Goal: Task Accomplishment & Management: Manage account settings

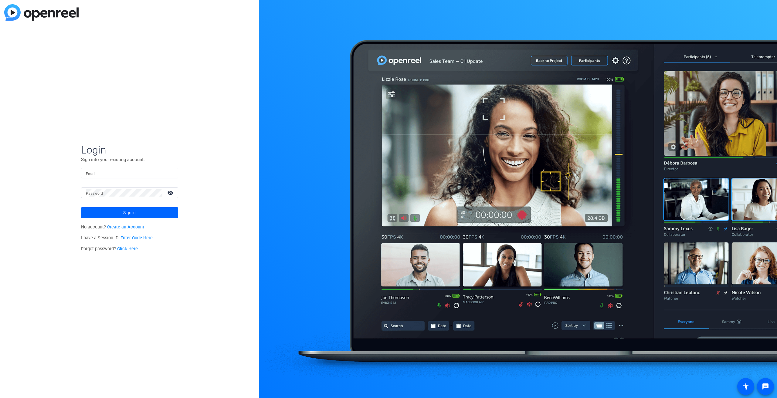
type input "jcasarin@igmfinancial.com"
click at [133, 213] on span "Sign in" at bounding box center [129, 212] width 12 height 15
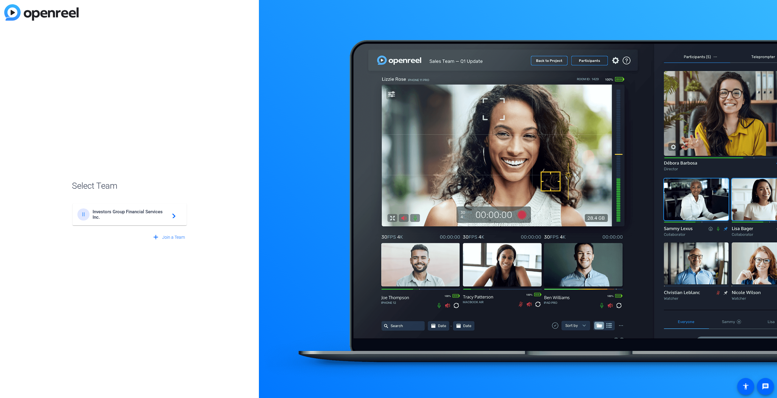
click at [127, 214] on span "Investors Group Financial Services Inc." at bounding box center [131, 214] width 76 height 11
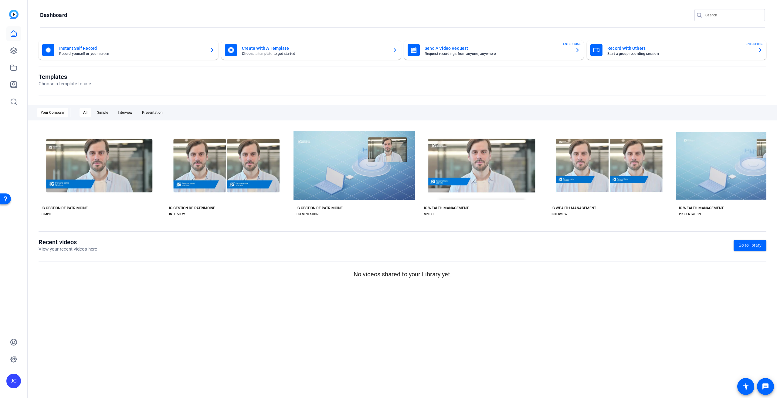
drag, startPoint x: 88, startPoint y: 342, endPoint x: 29, endPoint y: 5, distance: 341.8
click at [86, 336] on mat-sidenav-content "Dashboard Instant Self Record Record yourself or your screen Create With A Temp…" at bounding box center [402, 199] width 749 height 398
click at [12, 52] on icon at bounding box center [13, 50] width 7 height 7
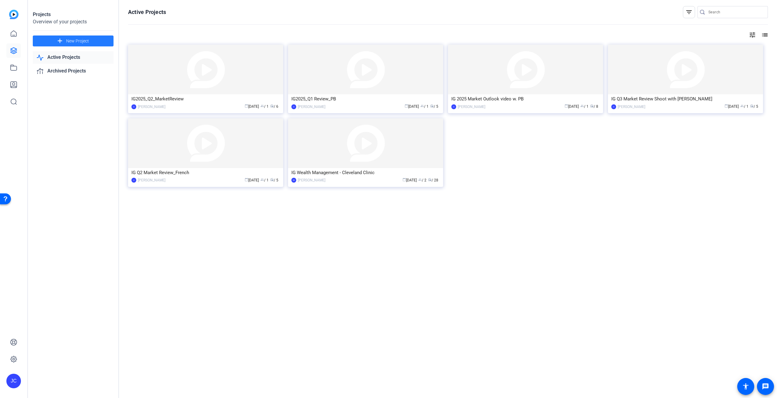
click at [77, 41] on span "New Project" at bounding box center [77, 41] width 23 height 6
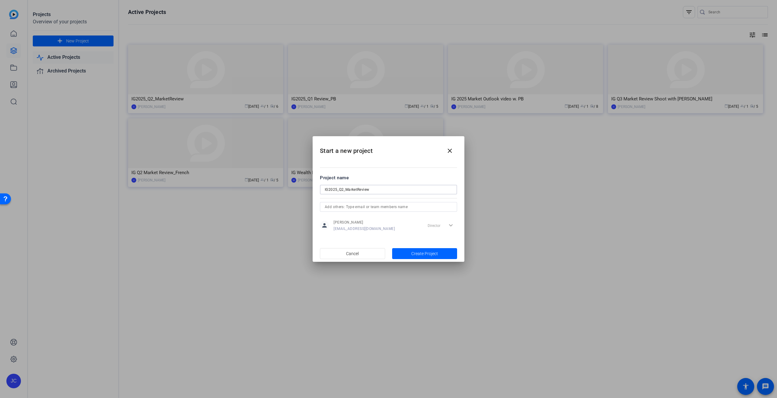
type input "IG2025_Q2_MarketReview"
drag, startPoint x: 404, startPoint y: 227, endPoint x: 415, endPoint y: 215, distance: 16.3
click at [408, 224] on div "person Jason Casarin jcasarin@igmfinancial.com Director expand_more" at bounding box center [388, 225] width 137 height 15
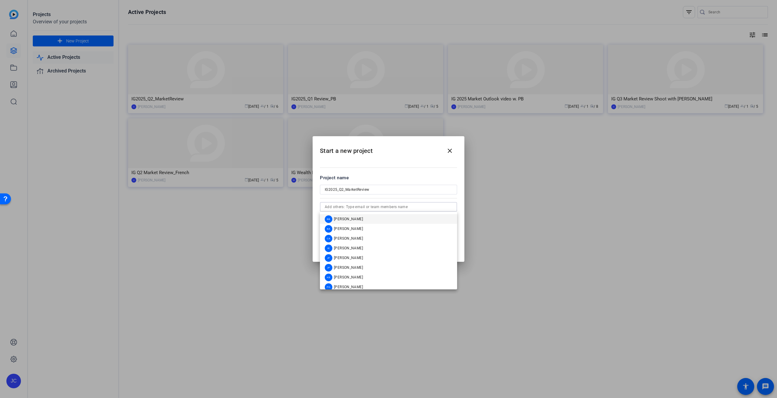
click at [366, 208] on input "text" at bounding box center [389, 206] width 128 height 7
click at [438, 187] on input "IG2025_Q2_MarketReview" at bounding box center [389, 189] width 128 height 7
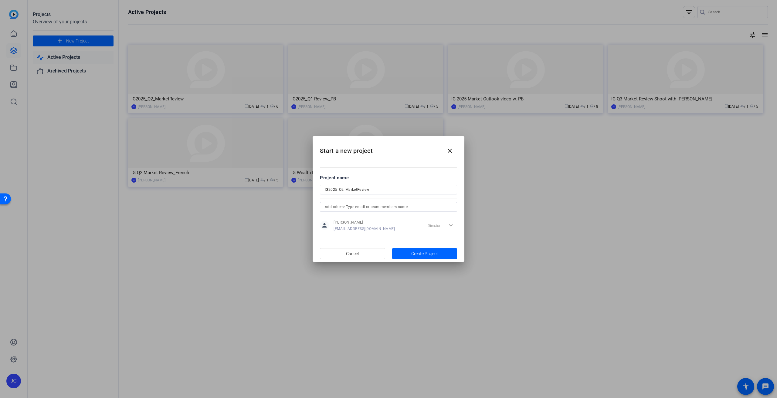
drag, startPoint x: 343, startPoint y: 201, endPoint x: 339, endPoint y: 206, distance: 6.4
click at [340, 206] on form "Project name IG2025_Q2_MarketReview person Jason Casarin jcasarin@igmfinancial.…" at bounding box center [388, 204] width 137 height 59
click at [340, 206] on input "text" at bounding box center [389, 206] width 128 height 7
type input "Pierre"
click at [356, 218] on span "Pierre-Benoît Gauthier" at bounding box center [348, 219] width 29 height 5
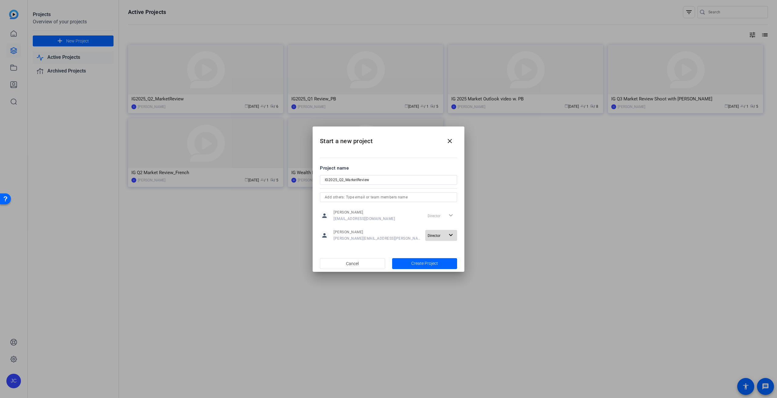
click at [448, 235] on mat-icon "expand_more" at bounding box center [451, 236] width 8 height 8
click at [441, 258] on span "Remove User" at bounding box center [441, 259] width 22 height 4
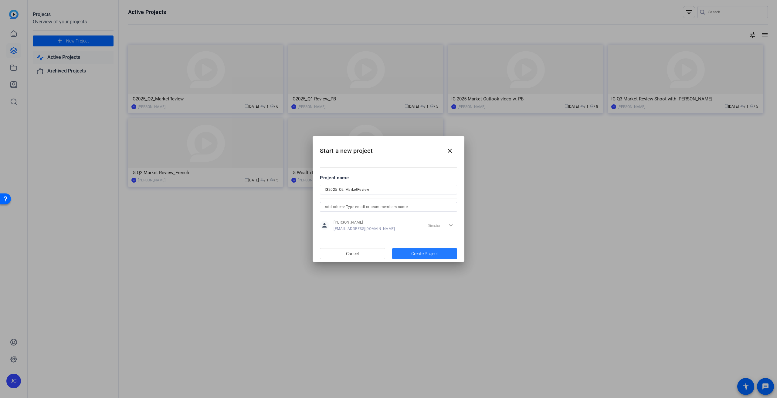
click at [412, 252] on span "Create Project" at bounding box center [424, 254] width 27 height 6
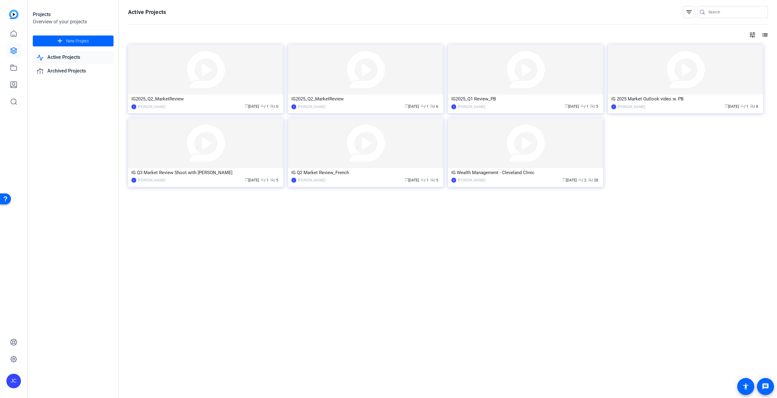
drag, startPoint x: 92, startPoint y: 164, endPoint x: 87, endPoint y: 153, distance: 12.4
click at [92, 164] on div "Projects Overview of your projects add New Project Active Projects Archived Pro…" at bounding box center [73, 199] width 91 height 398
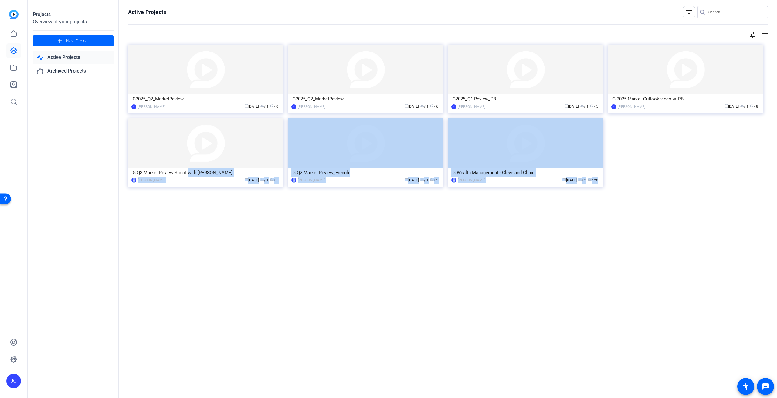
drag, startPoint x: 187, startPoint y: 173, endPoint x: 207, endPoint y: 252, distance: 81.4
click at [207, 252] on div "Active Projects filter_list tune list IG2025_Q2_MarketReview JC Jason Casarin c…" at bounding box center [448, 199] width 658 height 398
click at [207, 251] on div "Active Projects filter_list tune list IG2025_Q2_MarketReview JC Jason Casarin c…" at bounding box center [448, 199] width 658 height 398
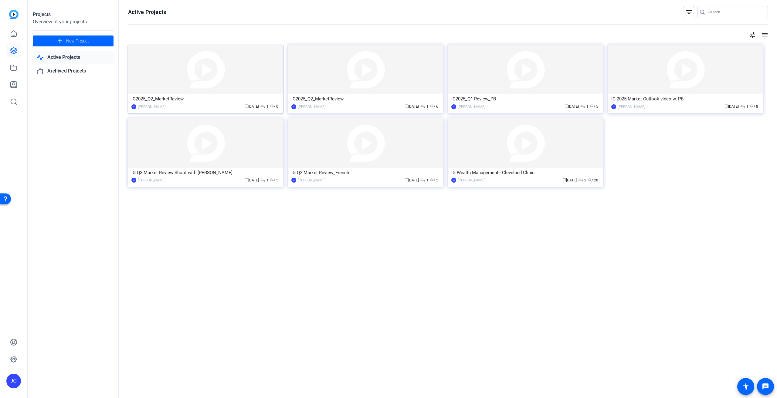
click at [168, 100] on div "IG2025_Q2_MarketReview" at bounding box center [205, 98] width 148 height 9
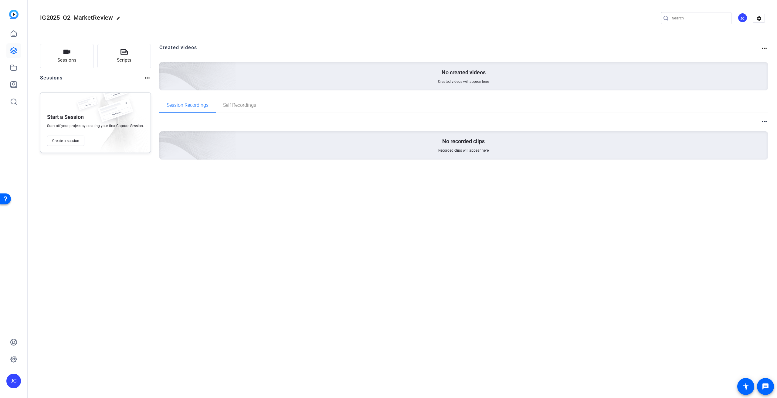
click at [116, 17] on mat-icon "edit" at bounding box center [119, 19] width 7 height 7
click at [61, 17] on input "IG2025_Q2_MarketReview" at bounding box center [65, 18] width 40 height 7
type input "IG2025_Q3_MarketReview"
click at [169, 228] on div "IG2025_Q3_MarketReview check_circle clear JC settings Sessions Scripts Sessions…" at bounding box center [402, 199] width 749 height 398
click at [94, 16] on span "check_circle" at bounding box center [94, 18] width 7 height 7
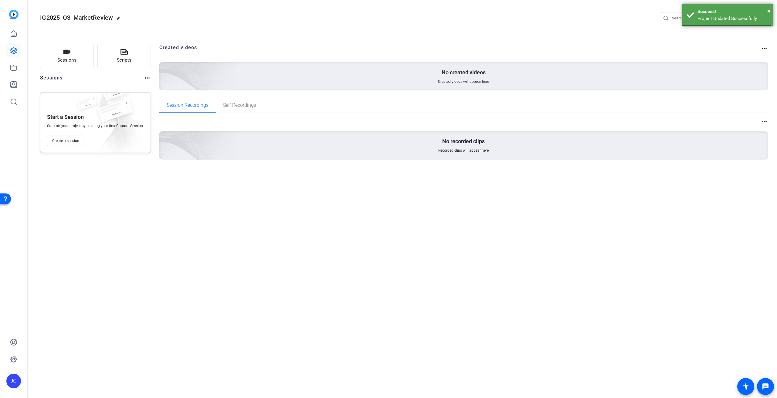
click at [147, 41] on openreel-divider-bar at bounding box center [402, 32] width 725 height 19
click at [69, 141] on span "Create a session" at bounding box center [65, 140] width 27 height 5
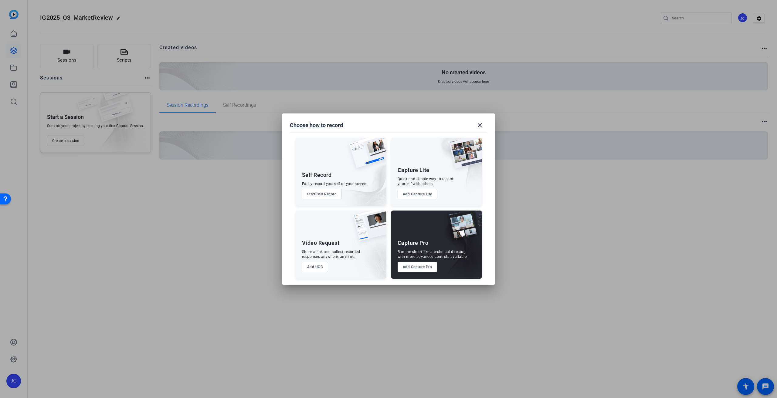
drag, startPoint x: 322, startPoint y: 246, endPoint x: 320, endPoint y: 256, distance: 10.2
click at [322, 246] on div "Video Request" at bounding box center [321, 243] width 38 height 7
click at [321, 267] on button "Add UGC" at bounding box center [315, 267] width 26 height 10
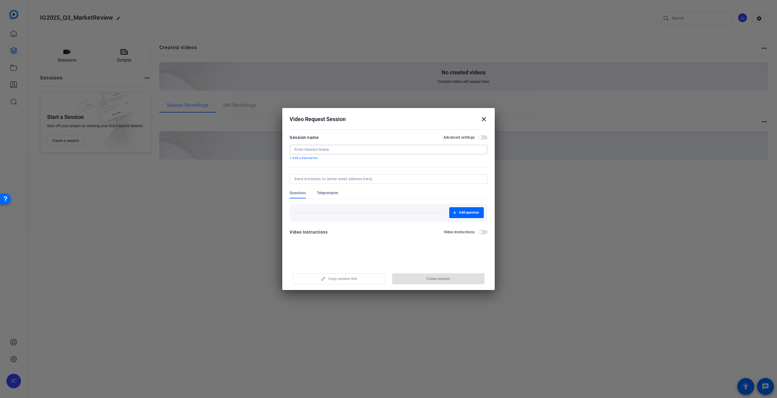
click at [482, 150] on input at bounding box center [388, 149] width 188 height 5
click at [414, 167] on form "Session name Advanced settings Session name required + Add a description Questi…" at bounding box center [389, 190] width 198 height 112
drag, startPoint x: 389, startPoint y: 234, endPoint x: 437, endPoint y: 171, distance: 79.7
click at [408, 213] on form "Session name Advanced settings Session name required + Add a description Questi…" at bounding box center [389, 190] width 198 height 112
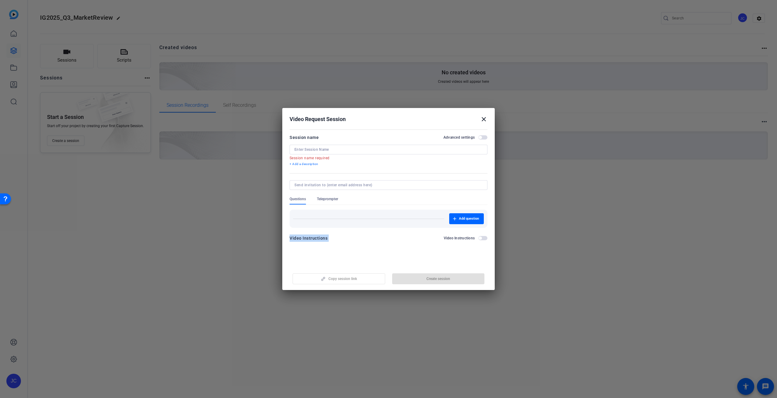
click at [482, 119] on mat-icon "close" at bounding box center [483, 119] width 7 height 7
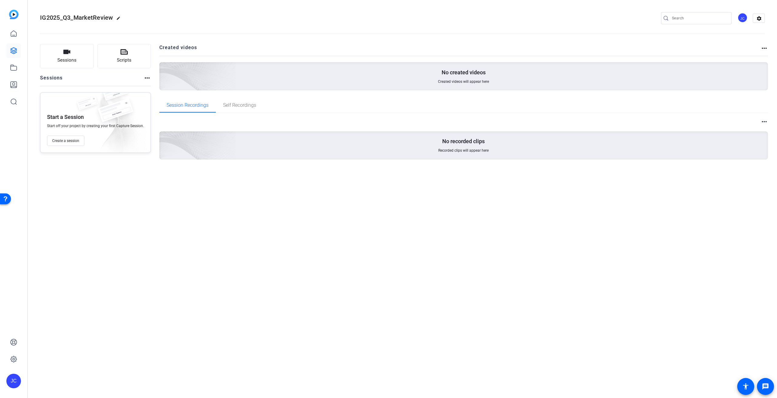
drag, startPoint x: 249, startPoint y: 214, endPoint x: 244, endPoint y: 71, distance: 143.1
click at [251, 211] on div "IG2025_Q3_MarketReview edit JC settings Sessions Scripts Sessions more_horiz St…" at bounding box center [402, 199] width 749 height 398
drag, startPoint x: 235, startPoint y: 205, endPoint x: 259, endPoint y: 180, distance: 35.4
click at [244, 196] on div "IG2025_Q3_MarketReview edit JC settings Sessions Scripts Sessions more_horiz St…" at bounding box center [402, 199] width 749 height 398
click at [442, 75] on p "No created videos" at bounding box center [464, 72] width 44 height 7
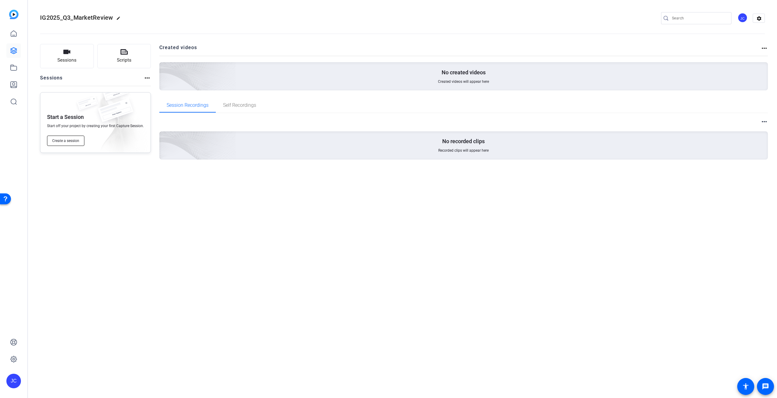
click at [66, 139] on span "Create a session" at bounding box center [65, 140] width 27 height 5
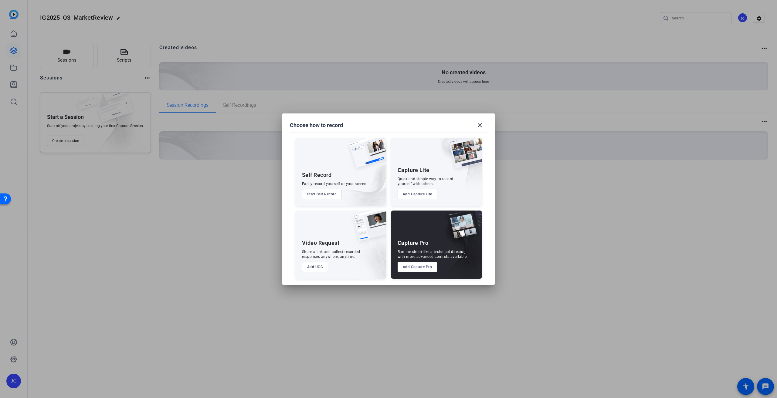
click at [311, 266] on button "Add UGC" at bounding box center [315, 267] width 26 height 10
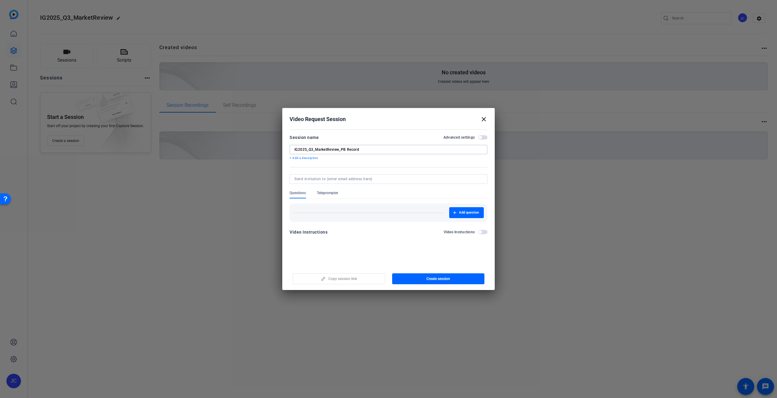
type input "IG2025_Q3_MarketReview_PB Record"
click at [323, 174] on form "Session name Advanced settings IG2025_Q3_MarketReview_PB Record + Add a descrip…" at bounding box center [389, 187] width 198 height 106
drag, startPoint x: 352, startPoint y: 224, endPoint x: 347, endPoint y: 185, distance: 38.9
click at [352, 224] on form "Session name Advanced settings IG2025_Q3_MarketReview_PB Record + Add a descrip…" at bounding box center [389, 187] width 198 height 106
type input "pierre"
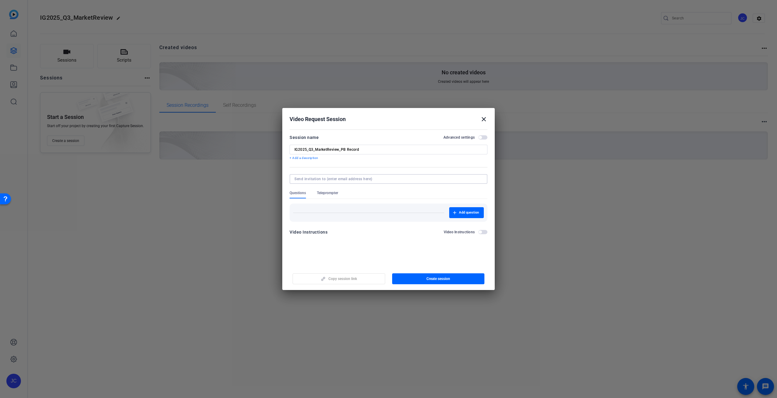
drag, startPoint x: 319, startPoint y: 249, endPoint x: 315, endPoint y: 223, distance: 26.1
click at [319, 249] on openreel-new-create-edit-ugc-session "Video Request Session close Session name Advanced settings IG2025_Q3_MarketRevi…" at bounding box center [388, 199] width 213 height 182
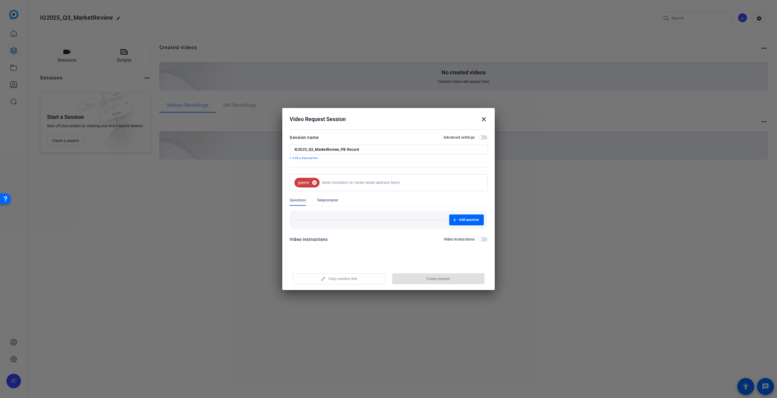
click at [314, 183] on mat-icon "cancel" at bounding box center [314, 182] width 10 height 5
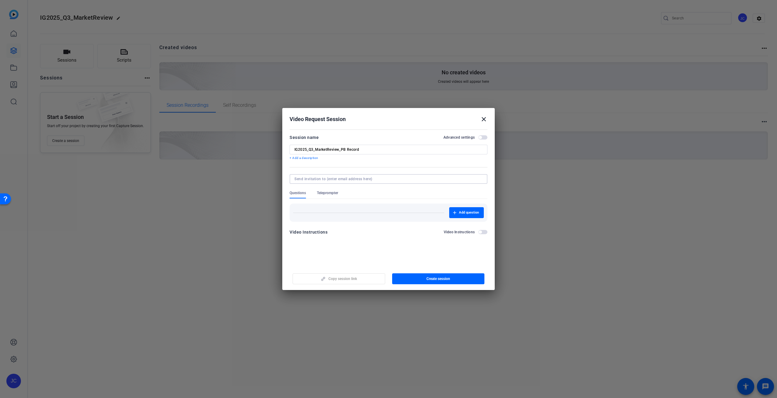
click at [323, 178] on input at bounding box center [387, 179] width 186 height 5
drag, startPoint x: 371, startPoint y: 249, endPoint x: 461, endPoint y: 194, distance: 105.9
click at [371, 249] on openreel-new-create-edit-ugc-session "Video Request Session close Session name Advanced settings IG2025_Q3_MarketRevi…" at bounding box center [388, 199] width 213 height 182
click at [478, 179] on input at bounding box center [387, 179] width 186 height 5
click at [477, 180] on input at bounding box center [387, 179] width 186 height 5
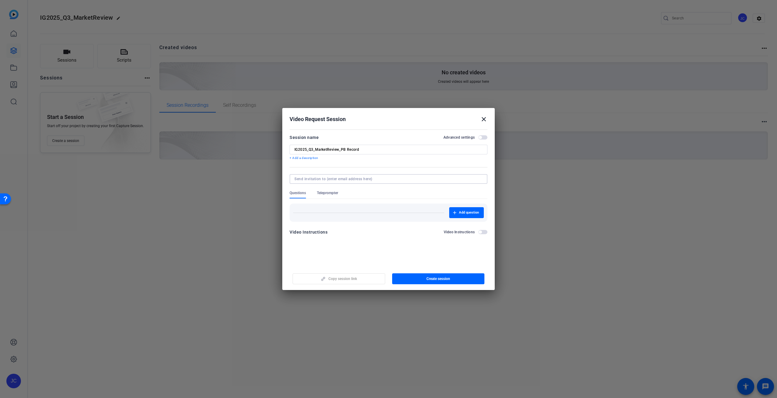
click at [478, 179] on input at bounding box center [387, 179] width 186 height 5
click at [481, 179] on mat-chip-grid at bounding box center [388, 179] width 188 height 5
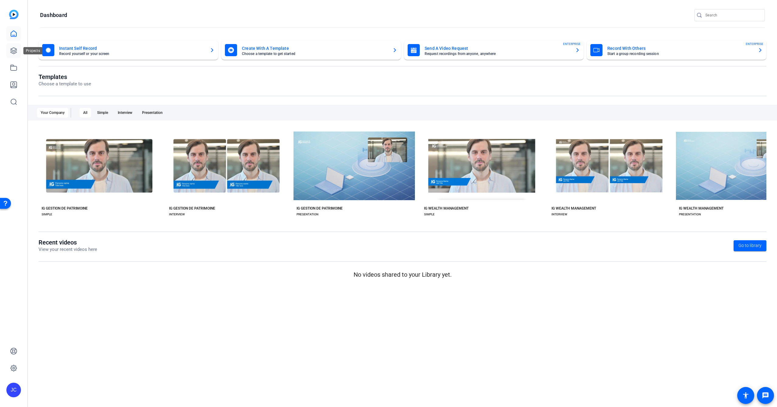
click at [11, 48] on icon at bounding box center [13, 50] width 7 height 7
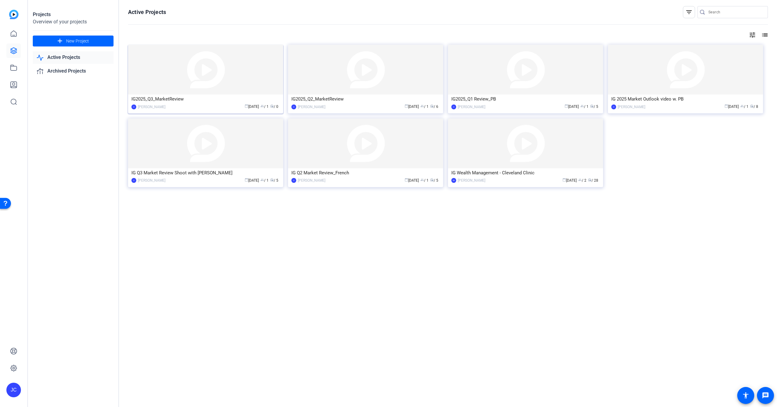
click at [178, 100] on div "IG2025_Q3_MarketReview" at bounding box center [205, 98] width 148 height 9
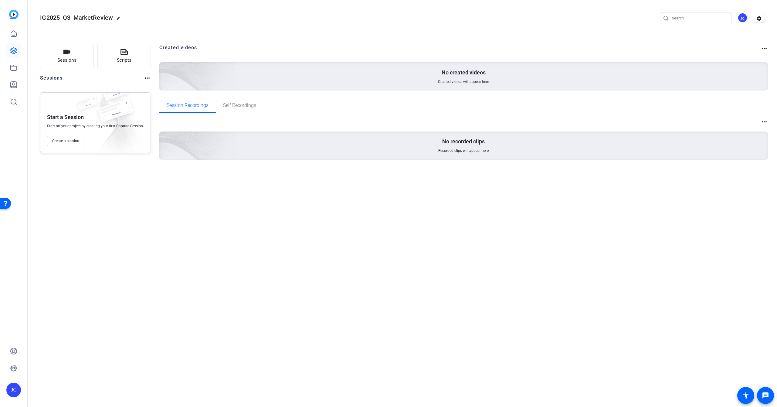
click at [285, 220] on div "IG2025_Q3_MarketReview edit JC settings Sessions Scripts Sessions more_horiz St…" at bounding box center [402, 203] width 749 height 407
click at [67, 143] on span "Create a session" at bounding box center [65, 140] width 27 height 5
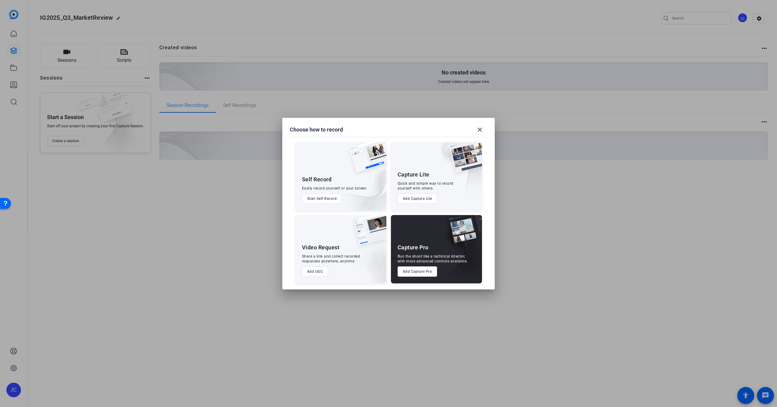
click at [319, 270] on button "Add UGC" at bounding box center [315, 271] width 26 height 10
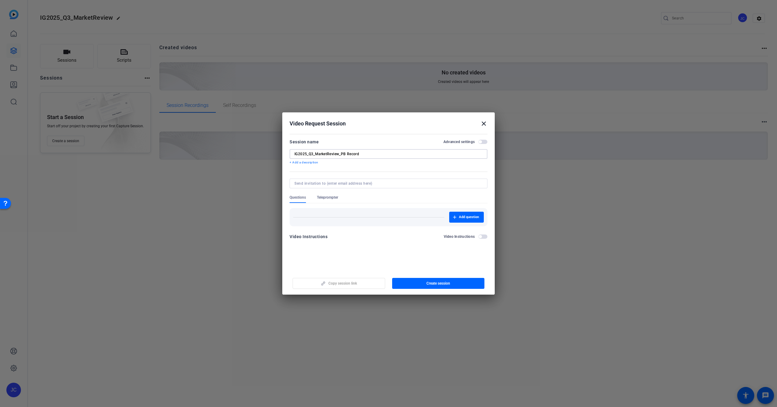
type input "IG2025_Q3_MarketReview_PB Record"
click at [425, 172] on form "Session name Advanced settings IG2025_Q3_MarketReview_PB Record + Add a descrip…" at bounding box center [389, 191] width 198 height 106
paste input "pierre-benoit.gauthier@ig.ca"
type input "pierre-benoit.gauthier@ig.ca"
click at [377, 256] on openreel-new-create-edit-ugc-session "Video Request Session close Session name Advanced settings IG2025_Q3_MarketRevi…" at bounding box center [388, 203] width 213 height 182
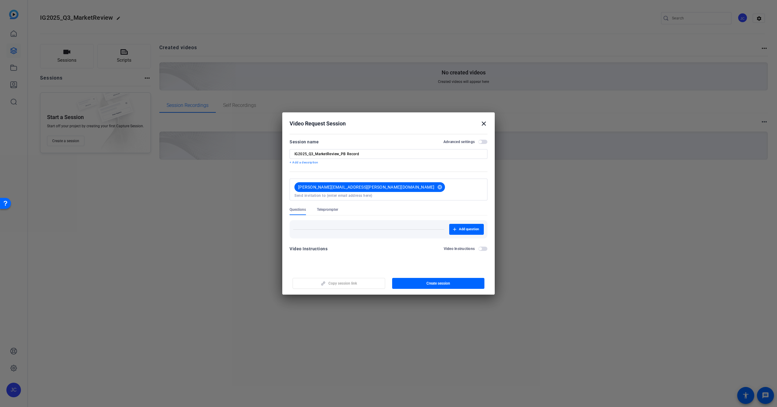
drag, startPoint x: 378, startPoint y: 252, endPoint x: 381, endPoint y: 247, distance: 5.3
click at [378, 252] on mat-dialog-content "Session name Advanced settings IG2025_Q3_MarketReview_PB Record + Add a descrip…" at bounding box center [388, 197] width 213 height 131
click at [388, 193] on input at bounding box center [388, 195] width 188 height 5
drag, startPoint x: 336, startPoint y: 260, endPoint x: 344, endPoint y: 228, distance: 33.4
click at [336, 260] on openreel-new-create-edit-ugc-session "Video Request Session close Session name Advanced settings IG2025_Q3_MarketRevi…" at bounding box center [388, 203] width 213 height 182
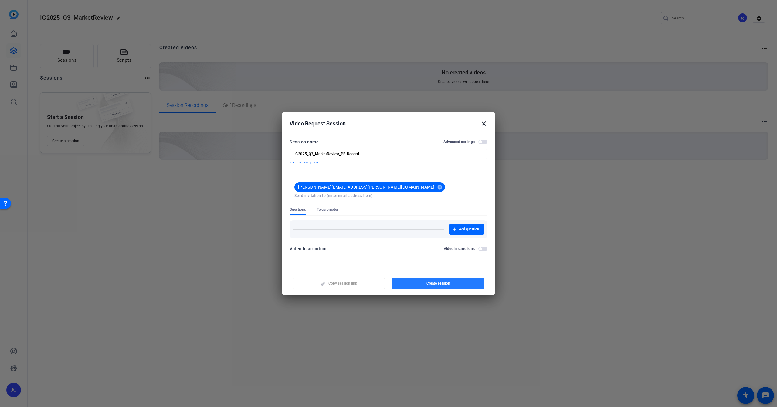
click at [432, 280] on span "button" at bounding box center [438, 283] width 93 height 15
click at [454, 334] on div at bounding box center [388, 203] width 777 height 407
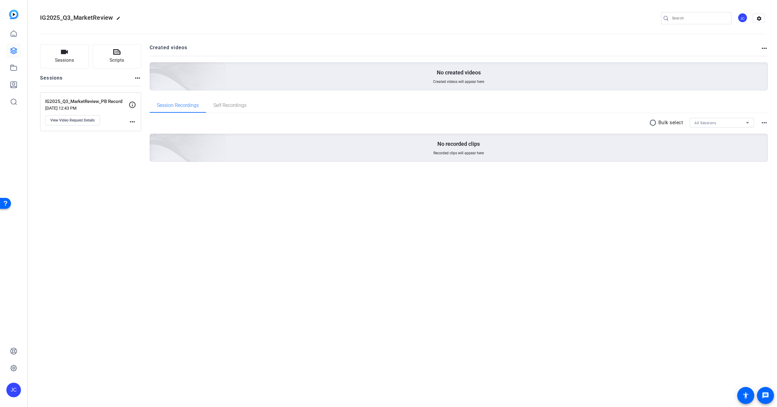
click at [260, 224] on div "IG2025_Q3_MarketReview edit JC settings Sessions Scripts Sessions more_horiz IG…" at bounding box center [402, 203] width 749 height 407
click at [78, 122] on span "View Video Request Details" at bounding box center [72, 120] width 44 height 5
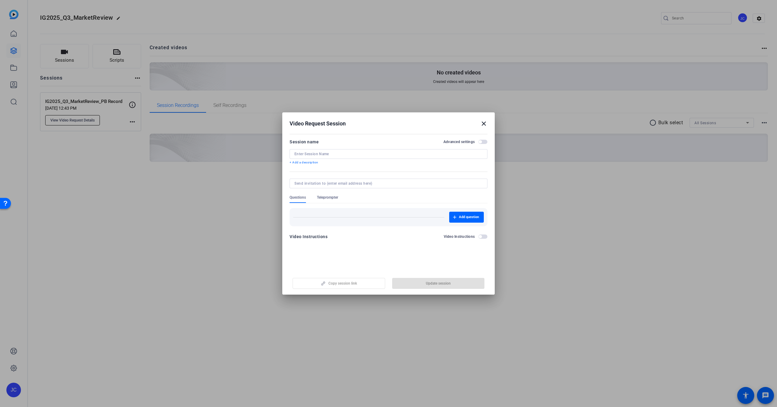
type input "IG2025_Q3_MarketReview_PB Record"
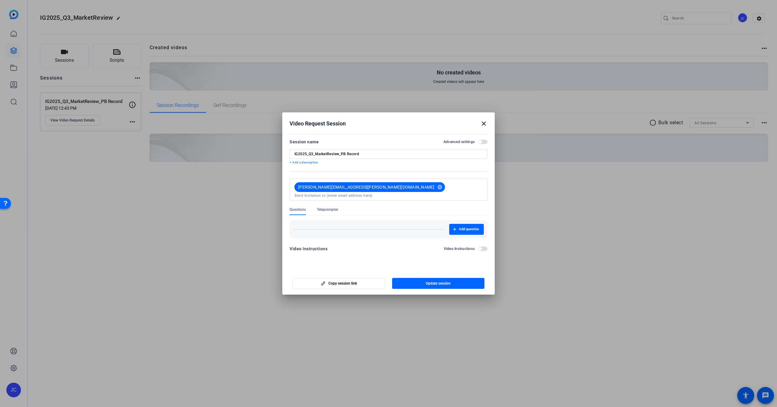
drag, startPoint x: 384, startPoint y: 265, endPoint x: 383, endPoint y: 252, distance: 13.1
click at [384, 265] on openreel-new-create-edit-ugc-session "Video Request Session close Session name Advanced settings IG2025_Q3_MarketRevi…" at bounding box center [388, 203] width 213 height 182
click at [165, 246] on div at bounding box center [388, 203] width 777 height 407
click at [205, 300] on div at bounding box center [388, 203] width 777 height 407
drag, startPoint x: 82, startPoint y: 323, endPoint x: 130, endPoint y: 305, distance: 50.9
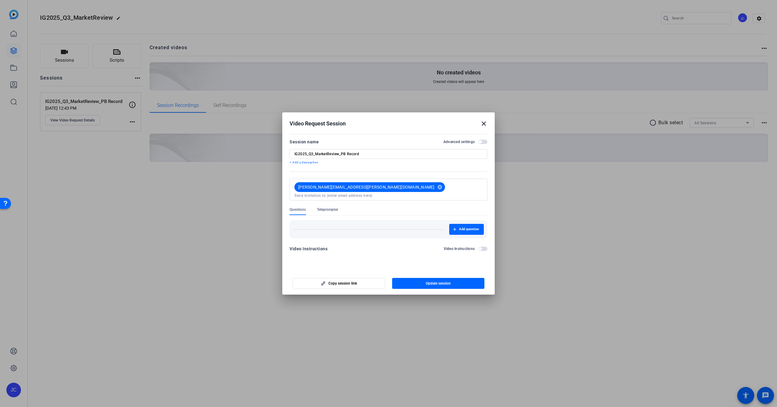
click at [84, 322] on div at bounding box center [388, 203] width 777 height 407
click at [379, 193] on input at bounding box center [388, 195] width 188 height 5
paste input "howard.quinn@ig.ca"
type input "howard.quinn@ig.ca"
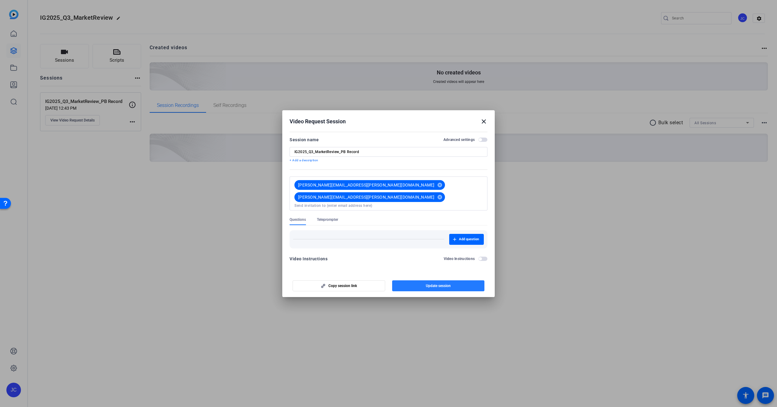
click at [430, 283] on span "Update session" at bounding box center [438, 285] width 25 height 5
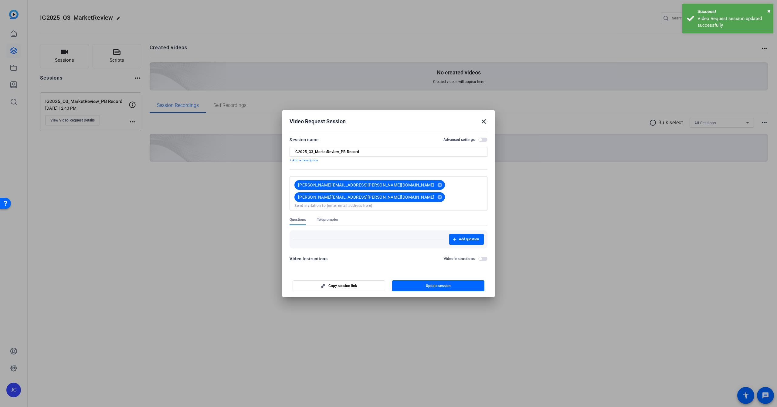
click at [400, 258] on openreel-new-create-edit-ugc-session "Video Request Session close Session name Advanced settings IG2025_Q3_MarketRevi…" at bounding box center [388, 203] width 213 height 187
drag, startPoint x: 131, startPoint y: 101, endPoint x: 133, endPoint y: 104, distance: 3.7
click at [131, 102] on div at bounding box center [388, 203] width 777 height 407
click at [133, 105] on div at bounding box center [388, 203] width 777 height 407
drag, startPoint x: 434, startPoint y: 283, endPoint x: 404, endPoint y: 216, distance: 73.4
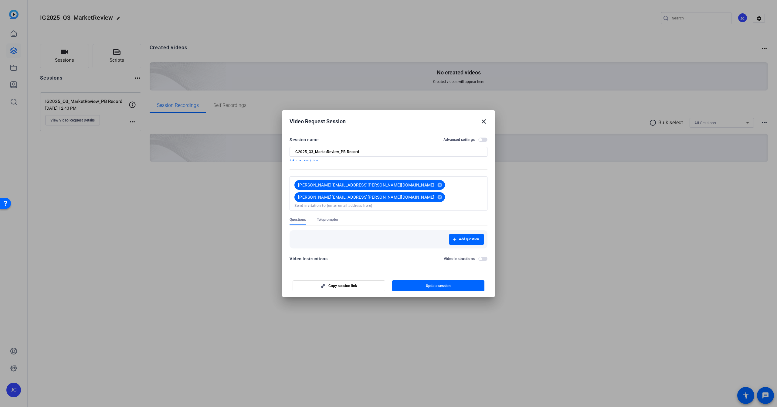
click at [391, 226] on openreel-new-create-edit-ugc-session "Video Request Session close Session name Advanced settings IG2025_Q3_MarketRevi…" at bounding box center [388, 203] width 213 height 187
drag, startPoint x: 480, startPoint y: 140, endPoint x: 486, endPoint y: 144, distance: 6.8
click at [480, 140] on span "button" at bounding box center [482, 140] width 9 height 4
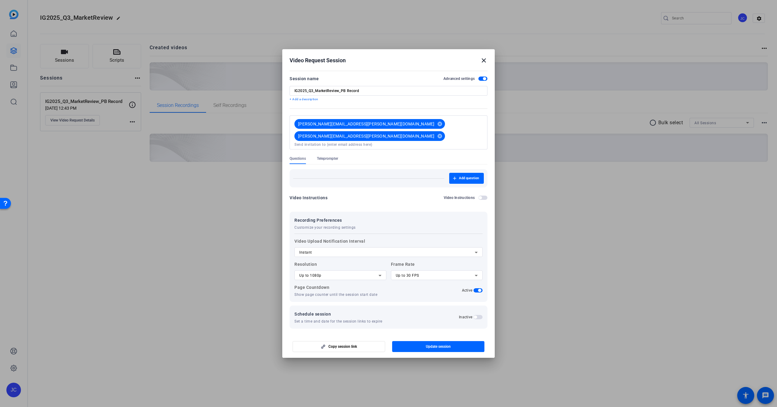
click at [377, 272] on icon at bounding box center [379, 275] width 7 height 7
click at [331, 297] on mat-option "Up to 4K" at bounding box center [340, 297] width 92 height 10
click at [472, 272] on div "Up to 30 FPS" at bounding box center [435, 275] width 79 height 7
click at [419, 277] on mat-option "Up to 24 FPS" at bounding box center [437, 278] width 92 height 10
drag, startPoint x: 433, startPoint y: 339, endPoint x: 436, endPoint y: 310, distance: 28.7
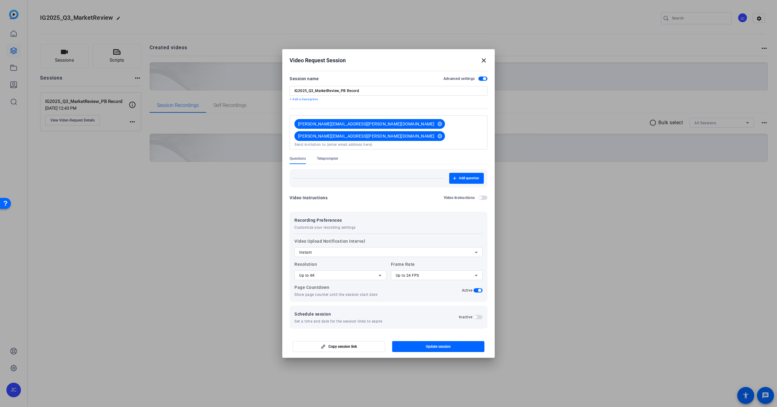
click at [436, 310] on openreel-new-create-edit-ugc-session "Video Request Session close Session name Advanced settings IG2025_Q3_MarketRevi…" at bounding box center [388, 203] width 213 height 308
click at [481, 315] on span "button" at bounding box center [478, 317] width 9 height 4
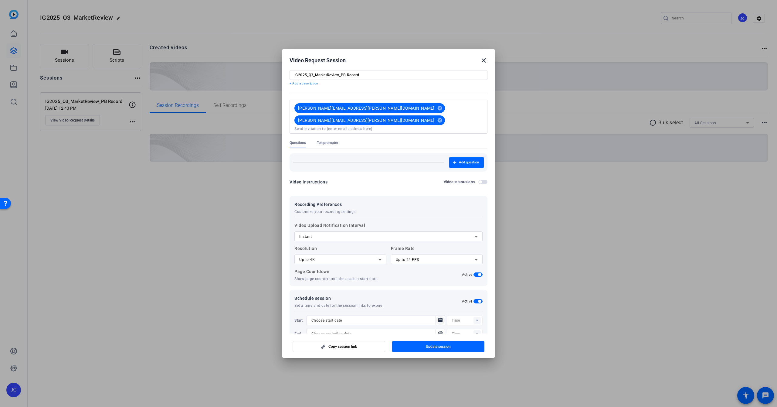
scroll to position [15, 0]
click at [443, 317] on mat-icon "Open calendar" at bounding box center [440, 320] width 7 height 7
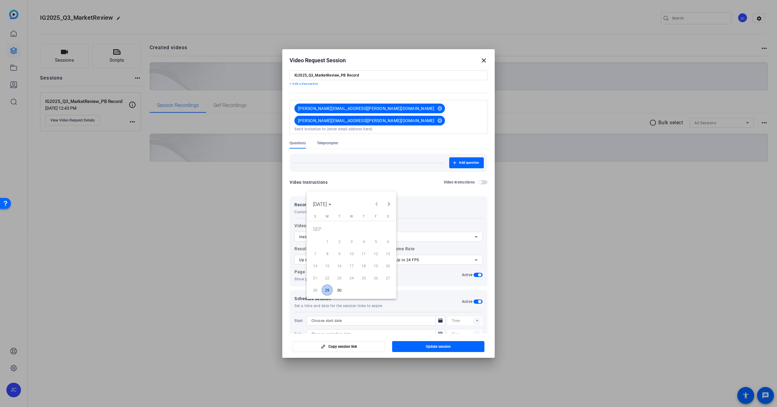
click at [328, 288] on span "29" at bounding box center [327, 289] width 11 height 11
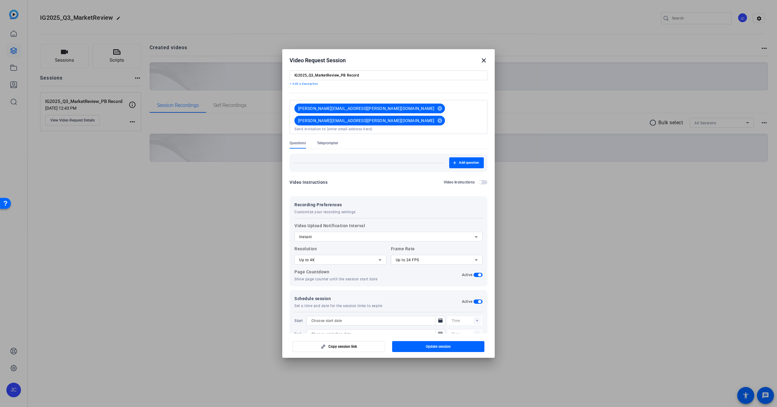
type input "9/29/2025"
click at [476, 317] on rect at bounding box center [477, 320] width 7 height 7
click at [463, 328] on span "02:00AM" at bounding box center [460, 328] width 16 height 4
click at [476, 317] on rect at bounding box center [477, 320] width 7 height 7
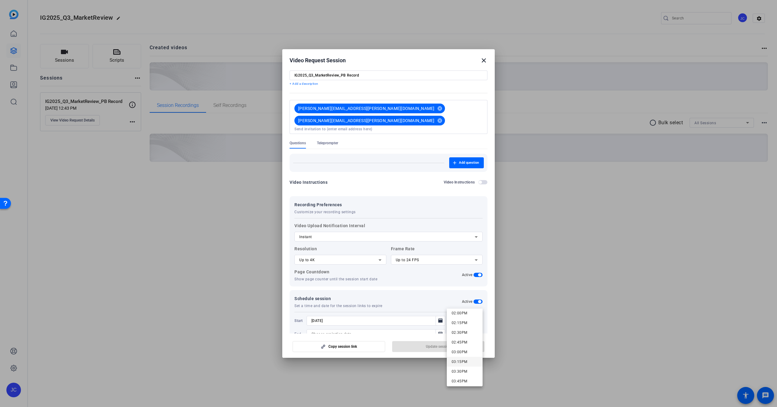
scroll to position [546, 0]
click at [461, 314] on span "02:00PM" at bounding box center [460, 314] width 16 height 4
type input "02:00PM"
drag, startPoint x: 436, startPoint y: 324, endPoint x: 443, endPoint y: 320, distance: 8.2
click at [439, 339] on div at bounding box center [376, 342] width 139 height 7
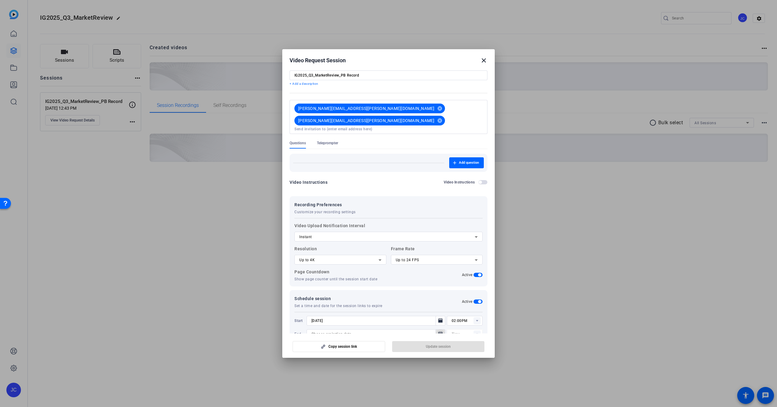
click at [443, 330] on icon "Open calendar" at bounding box center [440, 333] width 5 height 7
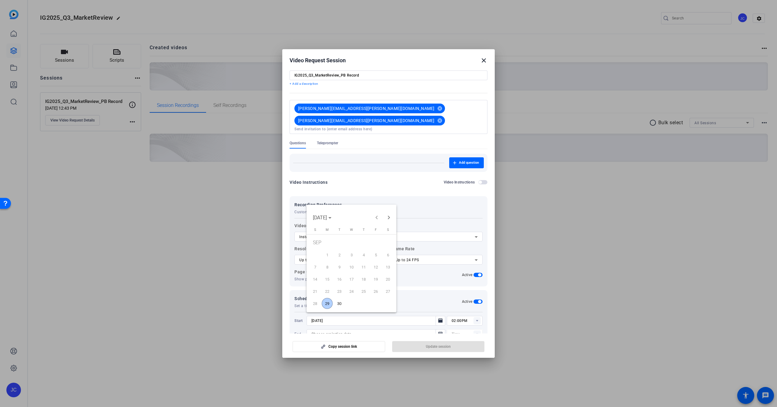
drag, startPoint x: 324, startPoint y: 304, endPoint x: 346, endPoint y: 305, distance: 21.9
click at [324, 304] on span "29" at bounding box center [327, 303] width 11 height 11
type input "9/29/2025"
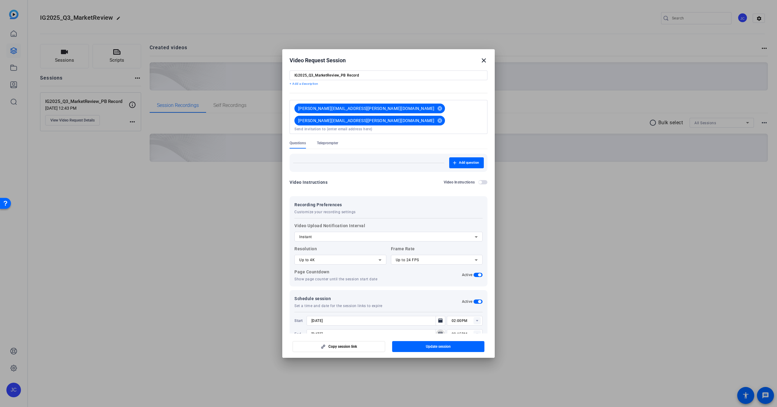
click at [477, 333] on icon at bounding box center [477, 334] width 2 height 2
click at [460, 336] on span "03:00PM" at bounding box center [460, 337] width 16 height 4
type input "03:00PM"
drag, startPoint x: 435, startPoint y: 347, endPoint x: 431, endPoint y: 345, distance: 3.8
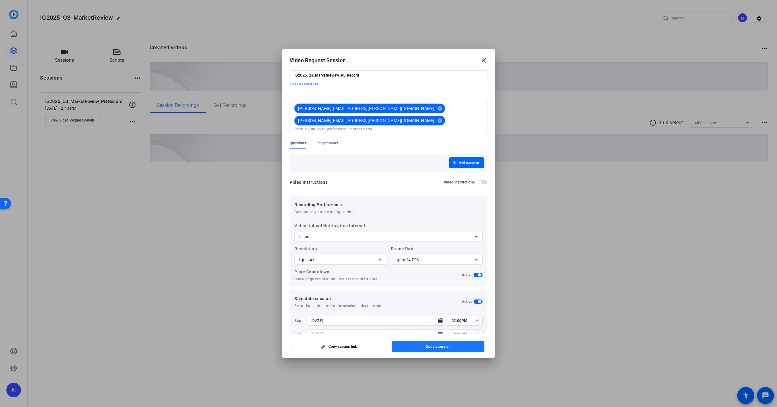
click at [435, 347] on span "Update session" at bounding box center [438, 346] width 25 height 5
click at [435, 345] on span "Update session" at bounding box center [438, 346] width 25 height 5
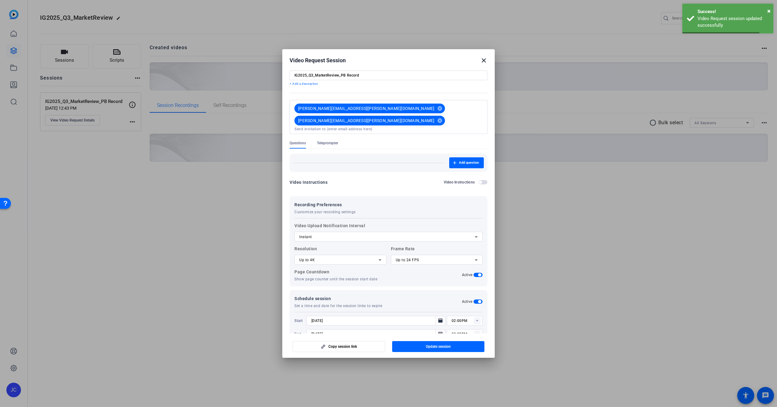
scroll to position [0, 0]
click at [134, 225] on div at bounding box center [388, 203] width 777 height 407
drag, startPoint x: 119, startPoint y: 152, endPoint x: 127, endPoint y: 150, distance: 8.2
click at [119, 152] on div at bounding box center [388, 203] width 777 height 407
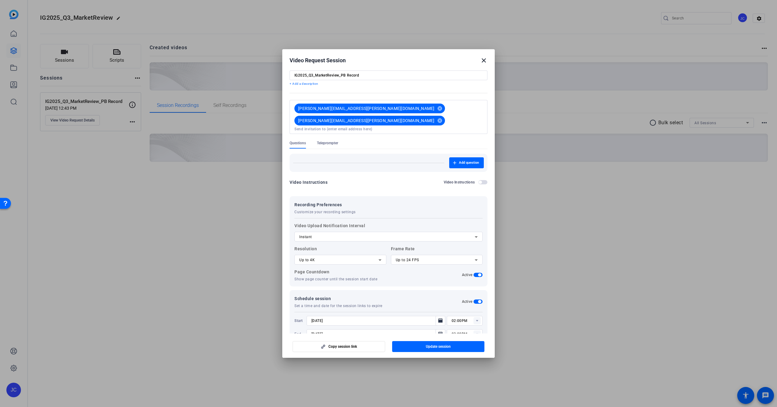
click at [401, 157] on form "Session name Advanced settings IG2025_Q3_MarketReview_PB Record + Add a descrip…" at bounding box center [389, 202] width 198 height 284
click at [398, 233] on div "Instant" at bounding box center [386, 236] width 175 height 7
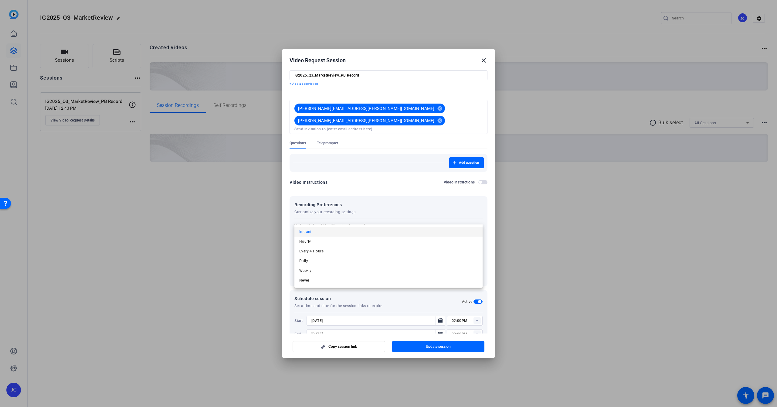
click at [390, 176] on div at bounding box center [388, 203] width 777 height 407
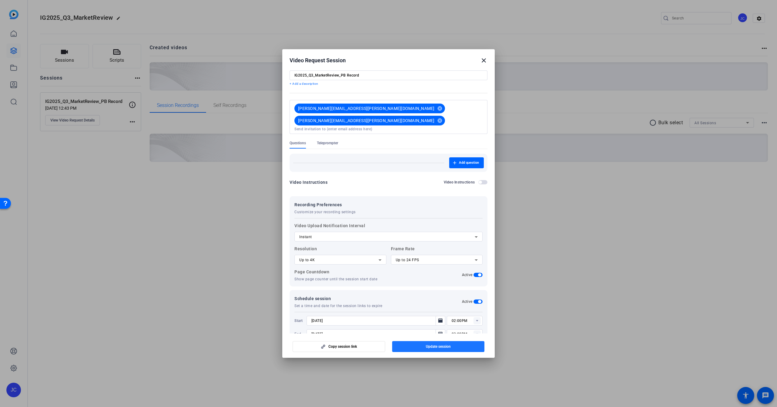
drag, startPoint x: 432, startPoint y: 345, endPoint x: 473, endPoint y: 220, distance: 131.0
click at [432, 345] on span "Update session" at bounding box center [438, 346] width 25 height 5
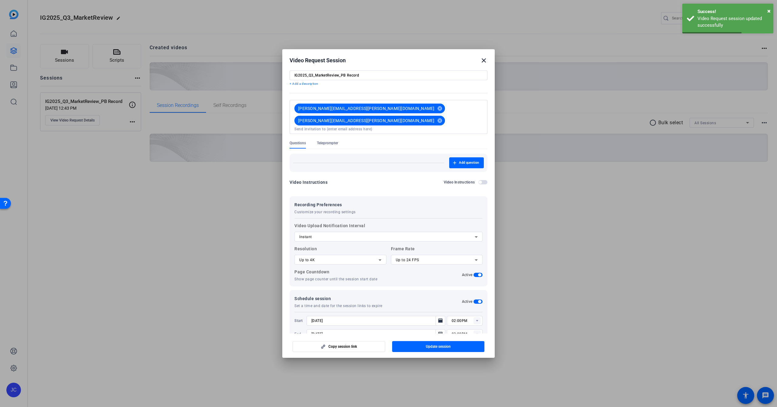
click at [487, 61] on mat-icon "close" at bounding box center [483, 60] width 7 height 7
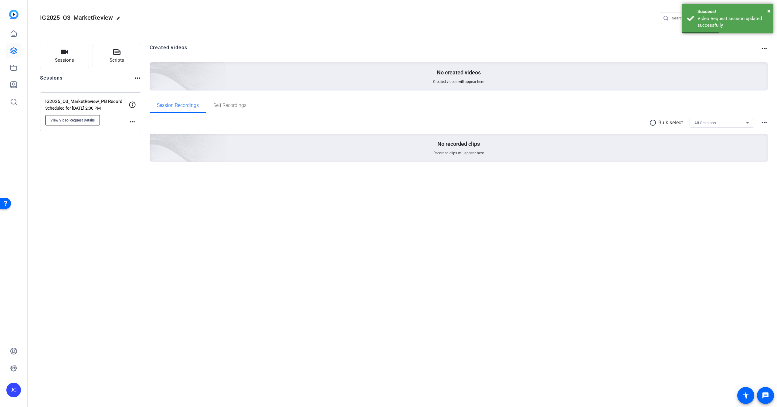
drag, startPoint x: 83, startPoint y: 152, endPoint x: 94, endPoint y: 116, distance: 37.6
click at [83, 151] on div "Sessions Scripts Sessions more_horiz IG2025_Q3_MarketReview_PB Record Scheduled…" at bounding box center [90, 112] width 101 height 137
drag, startPoint x: 65, startPoint y: 179, endPoint x: 82, endPoint y: 126, distance: 55.1
click at [65, 178] on div "Sessions Scripts Sessions more_horiz IG2025_Q3_MarketReview_PB Record Scheduled…" at bounding box center [90, 112] width 101 height 137
click at [81, 121] on span "View Video Request Details" at bounding box center [72, 120] width 44 height 5
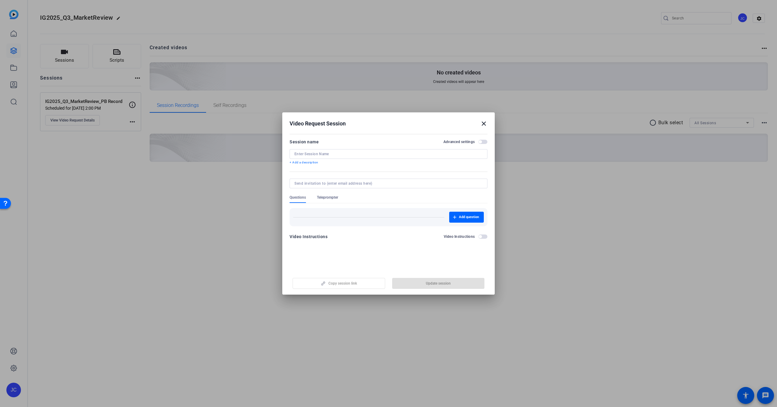
type input "IG2025_Q3_MarketReview_PB Record"
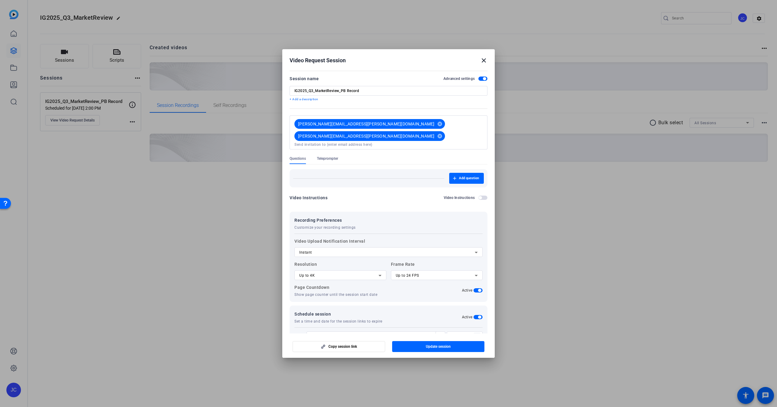
click at [484, 61] on mat-icon "close" at bounding box center [483, 60] width 7 height 7
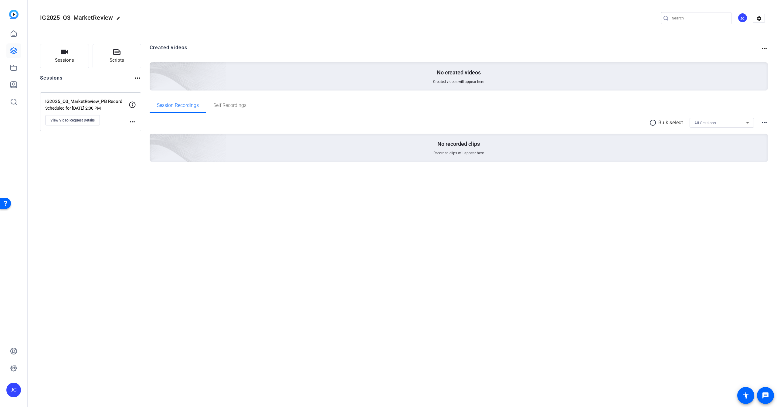
click at [357, 242] on div "IG2025_Q3_MarketReview edit JC settings Sessions Scripts Sessions more_horiz IG…" at bounding box center [402, 203] width 749 height 407
click at [69, 56] on button "Sessions" at bounding box center [64, 56] width 49 height 24
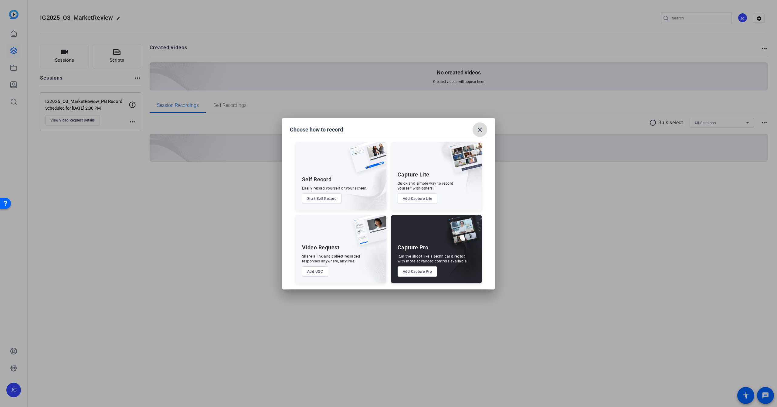
click at [481, 129] on mat-icon "close" at bounding box center [479, 129] width 7 height 7
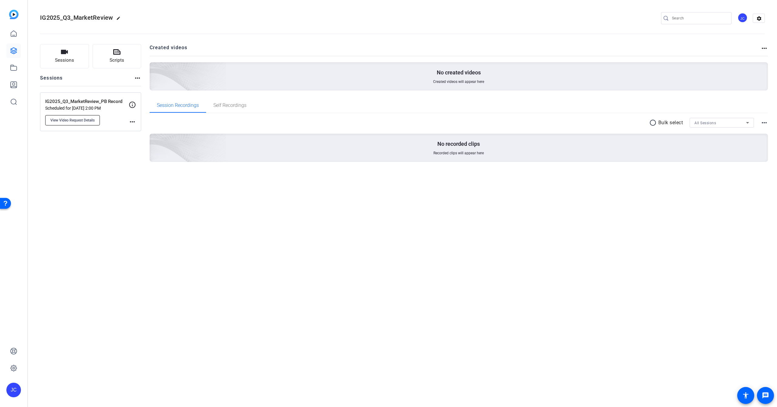
click at [80, 118] on span "View Video Request Details" at bounding box center [72, 120] width 44 height 5
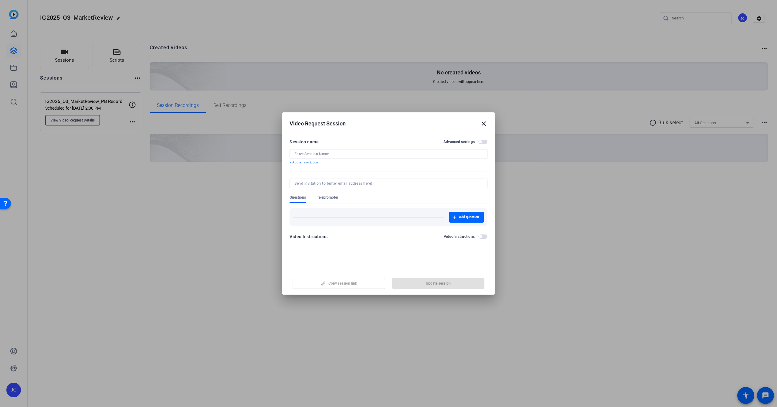
type input "IG2025_Q3_MarketReview_PB Record"
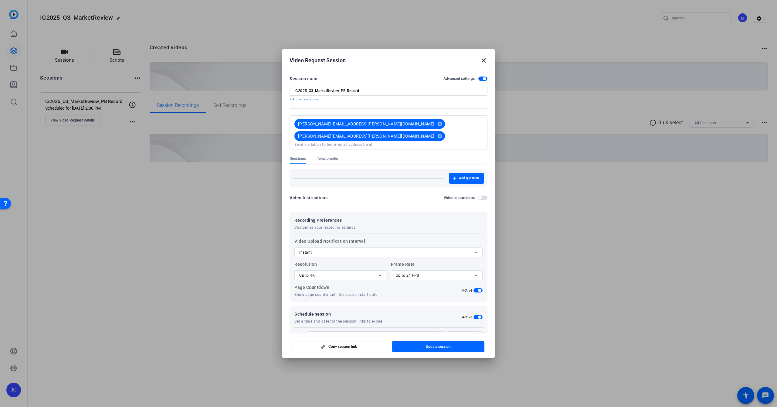
click at [425, 61] on div "Video Request Session close" at bounding box center [389, 60] width 198 height 7
click at [481, 60] on mat-icon "close" at bounding box center [483, 60] width 7 height 7
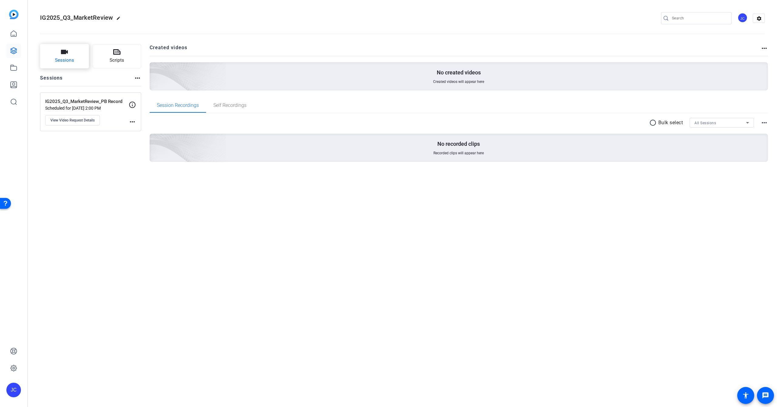
click at [61, 60] on span "Sessions" at bounding box center [64, 60] width 19 height 7
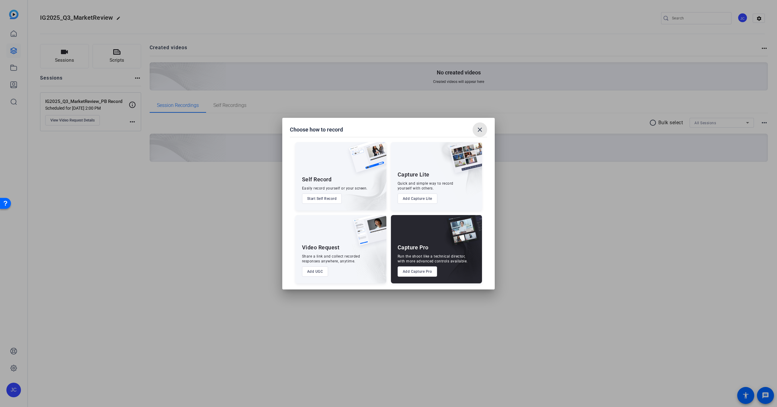
click at [479, 129] on mat-icon "close" at bounding box center [479, 129] width 7 height 7
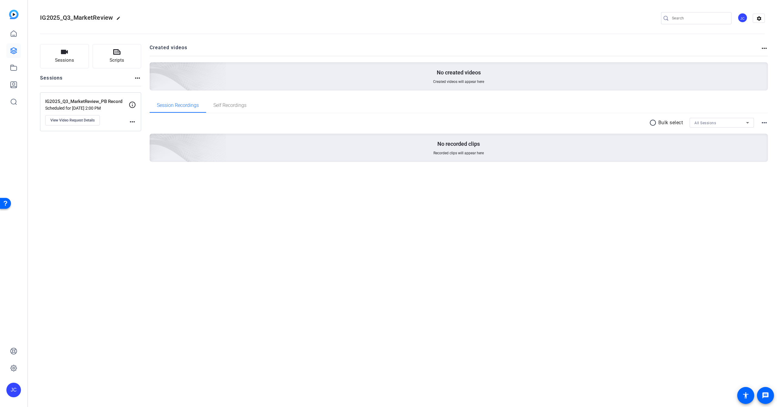
click at [224, 207] on div "IG2025_Q3_MarketReview edit JC settings Sessions Scripts Sessions more_horiz IG…" at bounding box center [402, 203] width 749 height 407
drag, startPoint x: 324, startPoint y: 246, endPoint x: 460, endPoint y: 127, distance: 181.2
click at [324, 246] on div "IG2025_Q3_MarketReview edit JC settings Sessions Scripts Sessions more_horiz IG…" at bounding box center [402, 203] width 749 height 407
click at [450, 80] on span "Created videos will appear here" at bounding box center [458, 81] width 51 height 5
drag, startPoint x: 184, startPoint y: 226, endPoint x: 148, endPoint y: 197, distance: 47.0
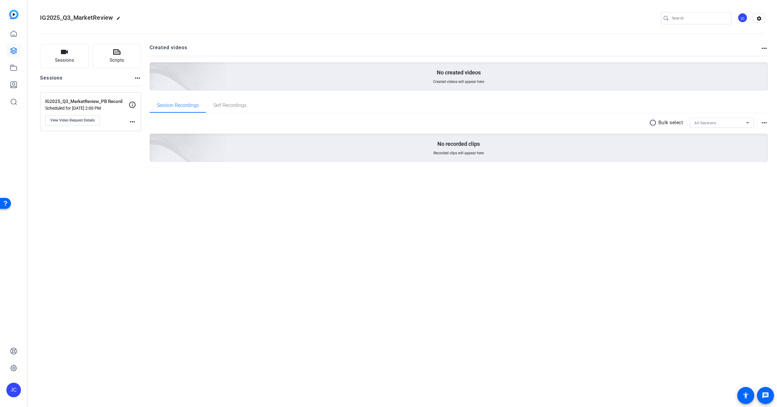
click at [184, 226] on div "IG2025_Q3_MarketReview edit JC settings Sessions Scripts Sessions more_horiz IG…" at bounding box center [402, 203] width 749 height 407
click at [84, 196] on div "IG2025_Q3_MarketReview edit JC settings Sessions Scripts Sessions more_horiz IG…" at bounding box center [402, 203] width 749 height 407
click at [11, 33] on icon at bounding box center [13, 34] width 5 height 6
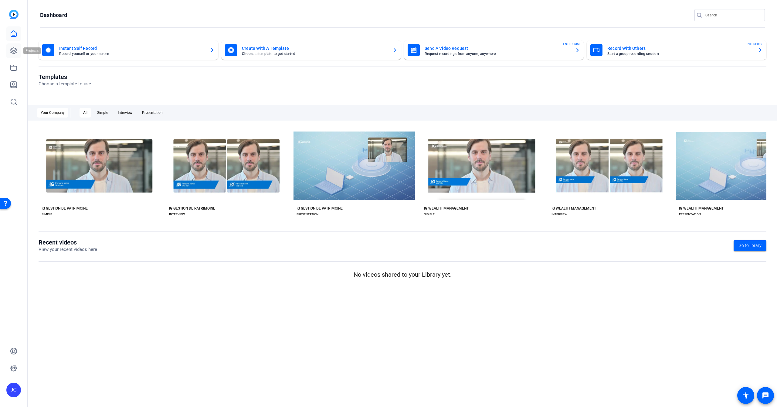
click at [13, 48] on icon at bounding box center [13, 50] width 7 height 7
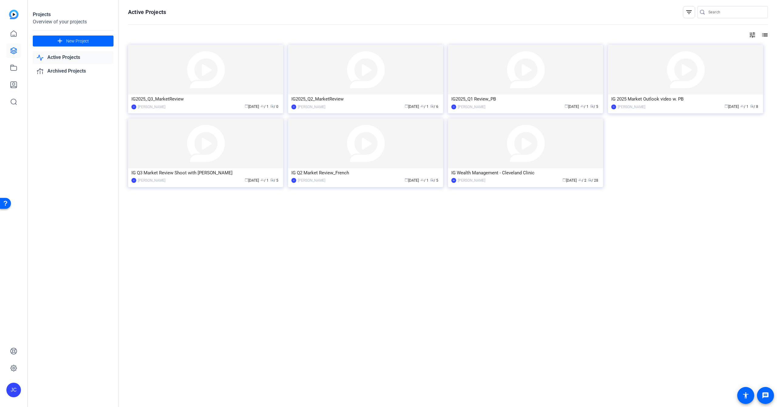
click at [211, 81] on img at bounding box center [205, 70] width 155 height 50
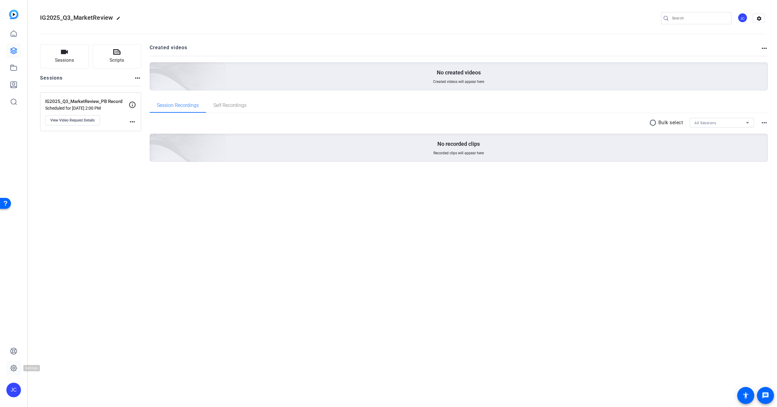
click at [13, 368] on icon at bounding box center [13, 367] width 7 height 7
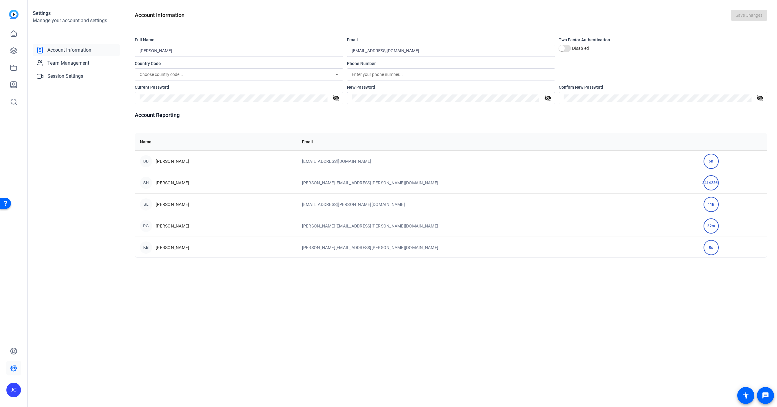
click at [216, 347] on div "Account Information Save Changes Full Name Jason Casarin Email jcasarin@igmfina…" at bounding box center [451, 203] width 652 height 407
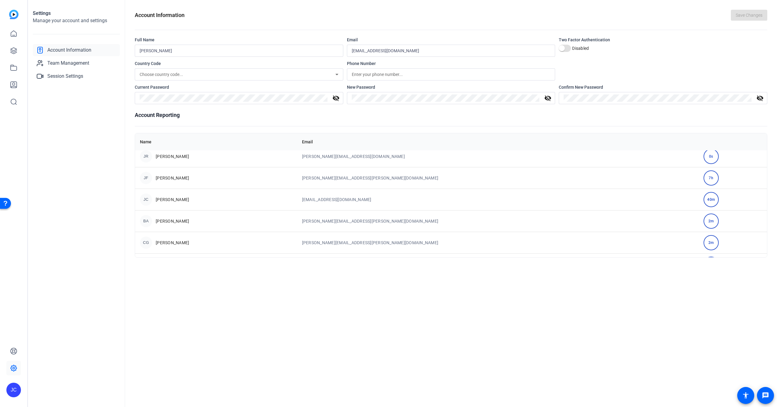
scroll to position [221, 0]
drag, startPoint x: 184, startPoint y: 299, endPoint x: 193, endPoint y: 189, distance: 110.6
click at [189, 272] on div "Account Information Save Changes Full Name Jason Casarin Email jcasarin@igmfina…" at bounding box center [451, 203] width 652 height 407
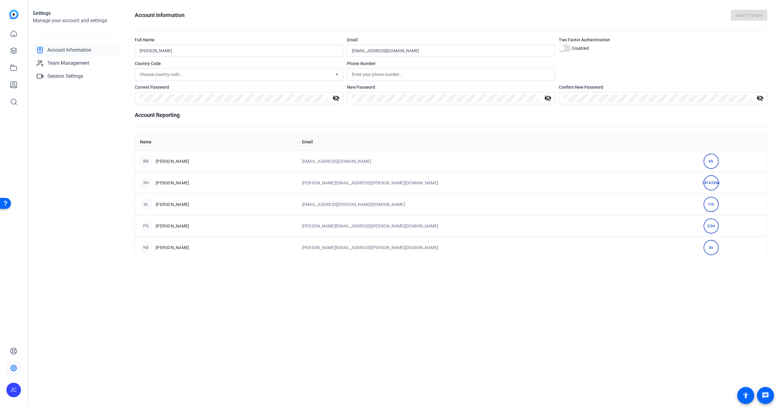
scroll to position [0, 0]
drag, startPoint x: 91, startPoint y: 119, endPoint x: 71, endPoint y: 75, distance: 48.6
click at [91, 119] on div "Settings Manage your account and settings Account Information Team Management S…" at bounding box center [76, 203] width 97 height 407
click at [16, 38] on link at bounding box center [13, 33] width 15 height 15
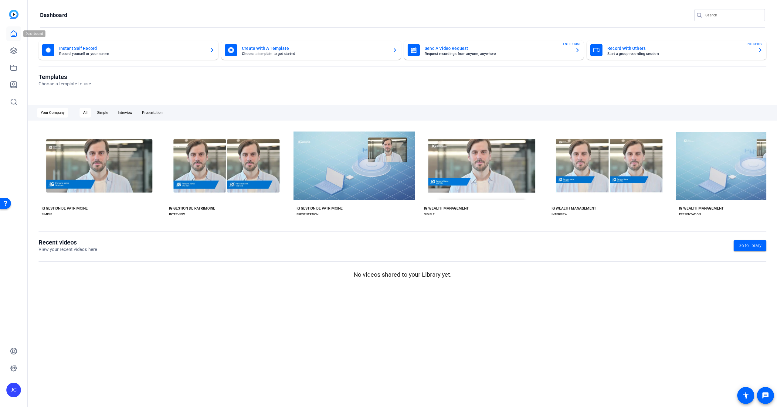
click at [12, 36] on icon at bounding box center [13, 33] width 7 height 7
click at [13, 49] on icon at bounding box center [13, 50] width 7 height 7
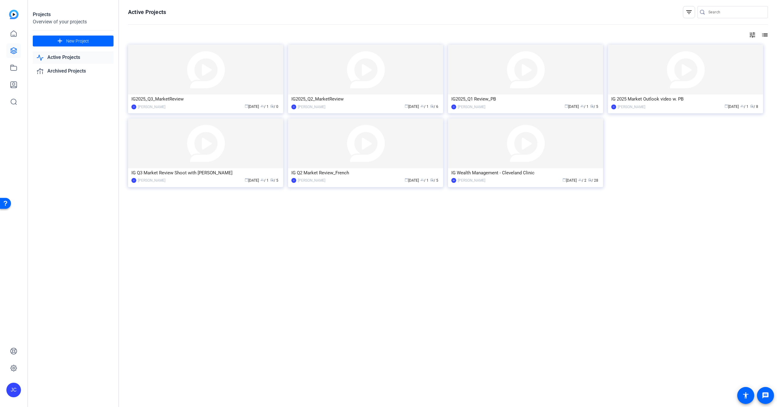
click at [197, 99] on div "IG2025_Q3_MarketReview" at bounding box center [205, 98] width 148 height 9
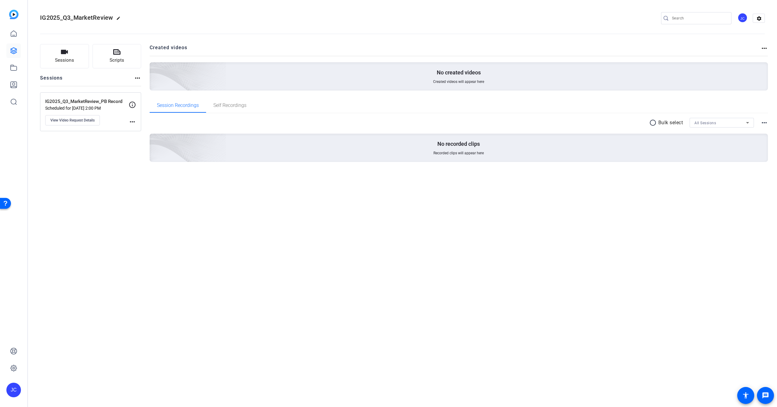
click at [91, 100] on p "IG2025_Q3_MarketReview_PB Record" at bounding box center [86, 101] width 83 height 7
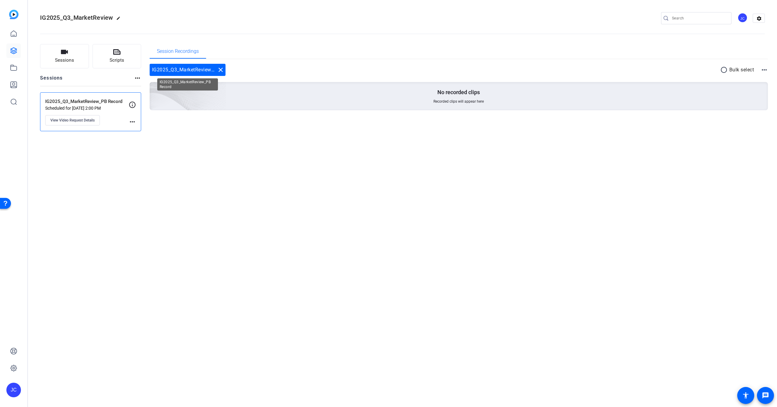
click at [174, 70] on div "IG2025_Q3_MarketReview_PB Record close" at bounding box center [188, 70] width 76 height 12
click at [184, 47] on span "Session Recordings" at bounding box center [178, 51] width 42 height 15
drag, startPoint x: 54, startPoint y: 80, endPoint x: 69, endPoint y: 60, distance: 24.6
click at [59, 75] on h2 "Sessions" at bounding box center [51, 80] width 23 height 12
click at [69, 58] on span "Sessions" at bounding box center [64, 60] width 19 height 7
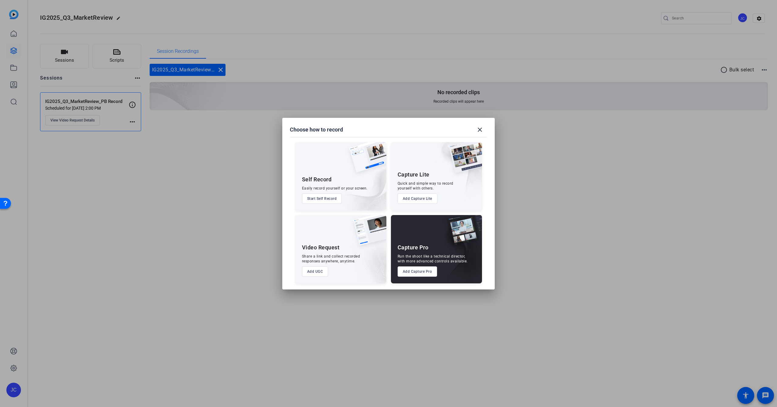
click at [417, 268] on button "Add Capture Pro" at bounding box center [418, 271] width 40 height 10
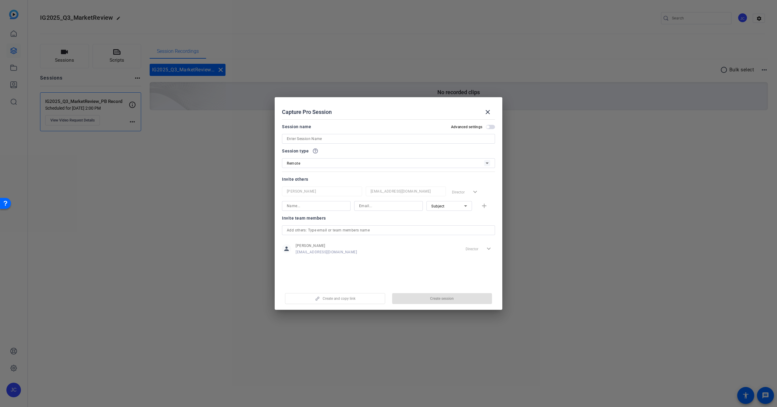
click at [402, 273] on mat-dialog-content "Session name Advanced settings Session type help_outline Remote Invite others J…" at bounding box center [389, 201] width 228 height 168
drag, startPoint x: 94, startPoint y: 156, endPoint x: 114, endPoint y: 126, distance: 35.8
click at [104, 142] on div at bounding box center [388, 203] width 777 height 407
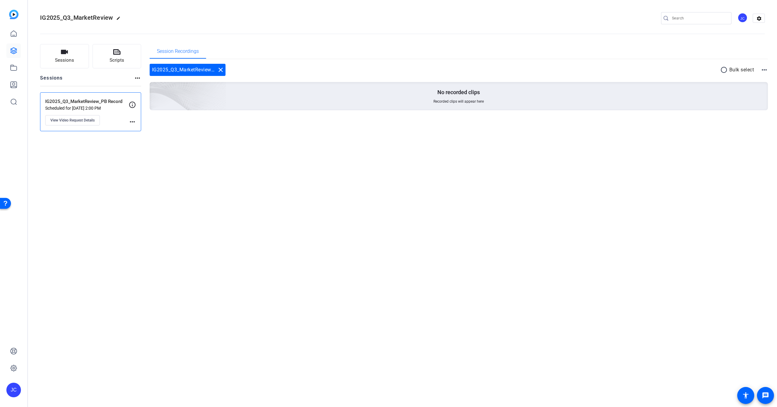
click at [131, 123] on mat-icon "more_horiz" at bounding box center [132, 121] width 7 height 7
drag, startPoint x: 134, startPoint y: 111, endPoint x: 132, endPoint y: 104, distance: 6.9
click at [134, 110] on div at bounding box center [388, 203] width 777 height 407
click at [132, 104] on icon at bounding box center [132, 104] width 7 height 7
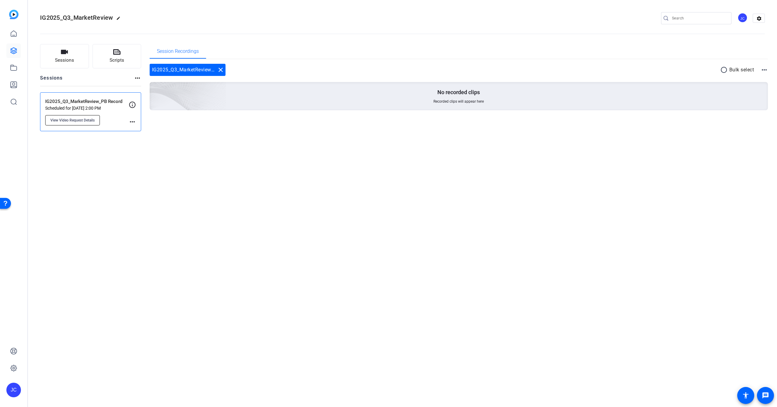
click at [76, 116] on button "View Video Request Details" at bounding box center [72, 120] width 55 height 10
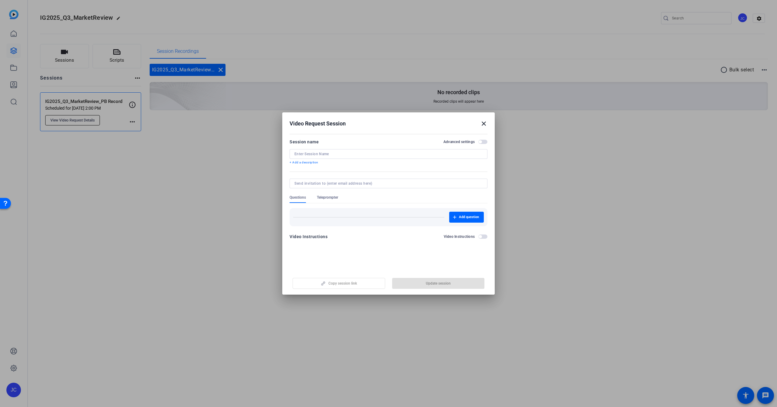
type input "IG2025_Q3_MarketReview_PB Record"
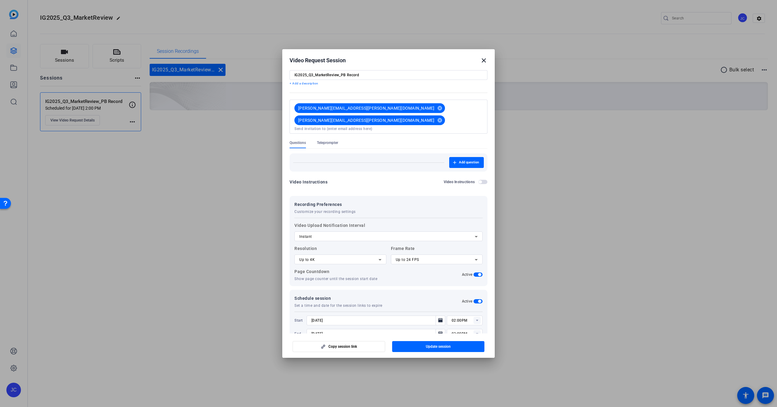
scroll to position [15, 0]
click at [482, 273] on span "button" at bounding box center [478, 275] width 9 height 4
click at [478, 299] on span "button" at bounding box center [478, 301] width 9 height 4
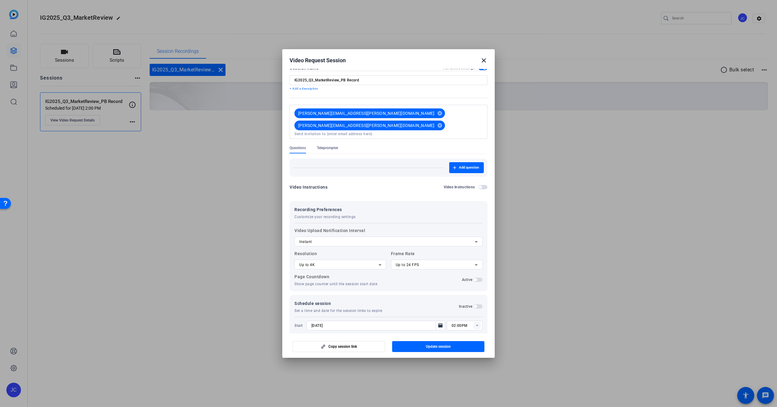
scroll to position [0, 0]
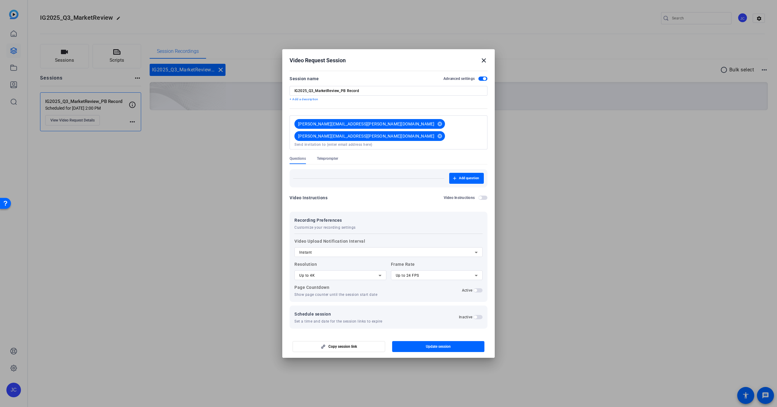
drag, startPoint x: 481, startPoint y: 280, endPoint x: 478, endPoint y: 286, distance: 6.4
click at [481, 288] on span "button" at bounding box center [478, 290] width 9 height 4
click at [476, 315] on mat-slide-toggle "Inactive" at bounding box center [471, 317] width 24 height 5
click at [476, 315] on span "button" at bounding box center [475, 316] width 3 height 3
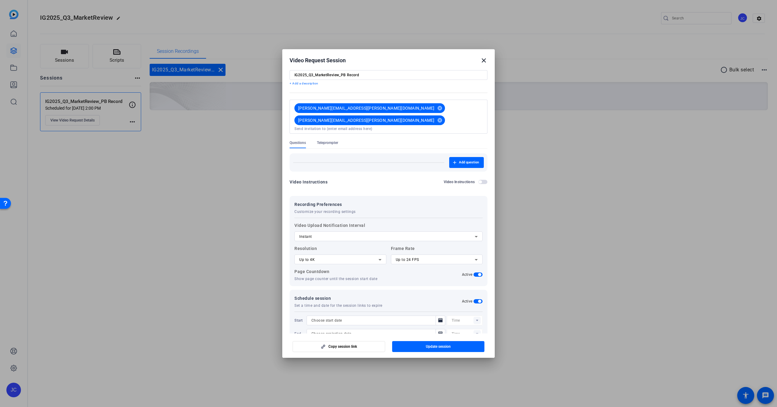
scroll to position [15, 0]
click at [483, 61] on mat-icon "close" at bounding box center [483, 60] width 7 height 7
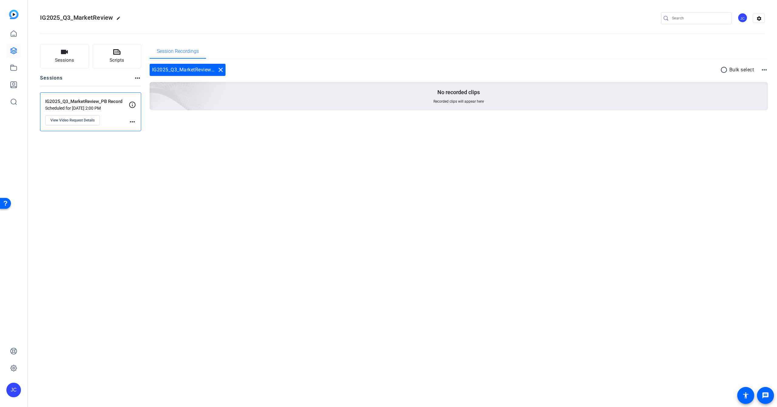
click at [164, 211] on div "IG2025_Q3_MarketReview edit JC settings Sessions Scripts Sessions more_horiz IG…" at bounding box center [402, 203] width 749 height 407
click at [56, 51] on button "Sessions" at bounding box center [64, 56] width 49 height 24
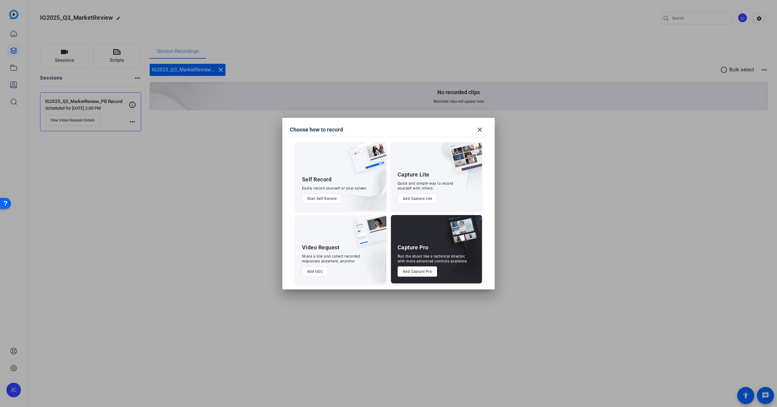
click at [432, 227] on div "Capture Pro Run the shoot like a technical director, with more advanced control…" at bounding box center [436, 249] width 91 height 68
click at [420, 271] on button "Add Capture Pro" at bounding box center [418, 271] width 40 height 10
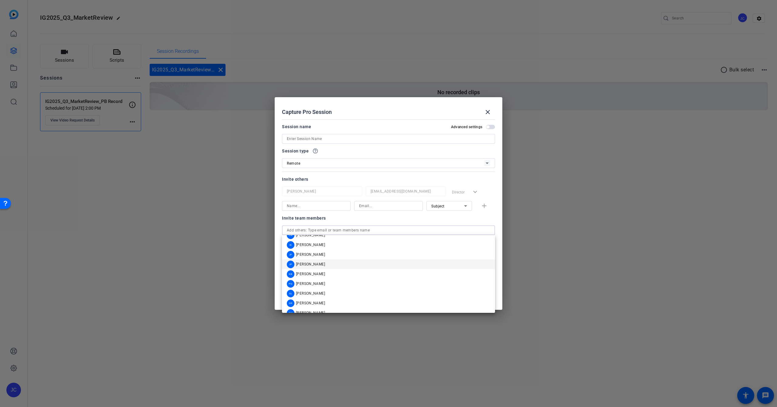
scroll to position [27, 0]
click at [305, 283] on span "Pierre-Benoît Gauthier" at bounding box center [310, 283] width 29 height 5
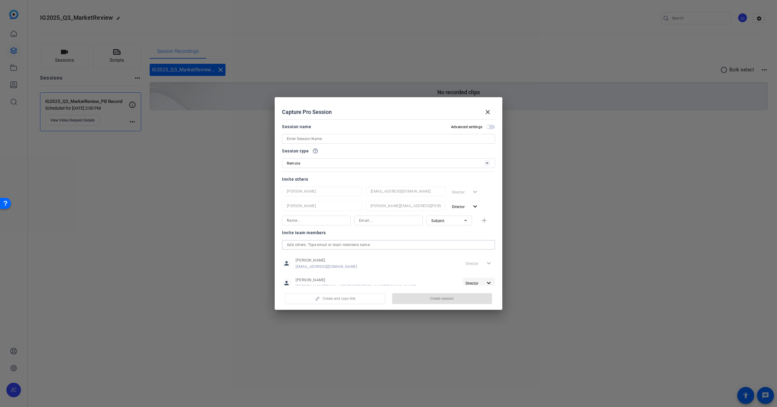
click at [489, 281] on mat-icon "expand_more" at bounding box center [489, 283] width 8 height 8
click at [477, 288] on span "Remove User" at bounding box center [479, 288] width 22 height 4
click at [395, 274] on mat-dialog-content "Session name Advanced settings Session type help_outline Remote Invite others J…" at bounding box center [389, 201] width 228 height 168
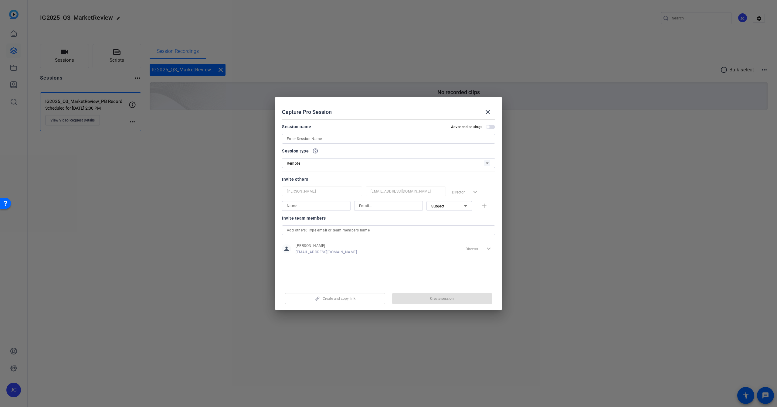
drag, startPoint x: 475, startPoint y: 202, endPoint x: 381, endPoint y: 203, distance: 93.2
click at [474, 202] on div "Subject add" at bounding box center [388, 206] width 213 height 10
click at [303, 201] on div at bounding box center [316, 206] width 59 height 10
click at [304, 205] on input at bounding box center [316, 205] width 59 height 7
type input "Pierre"
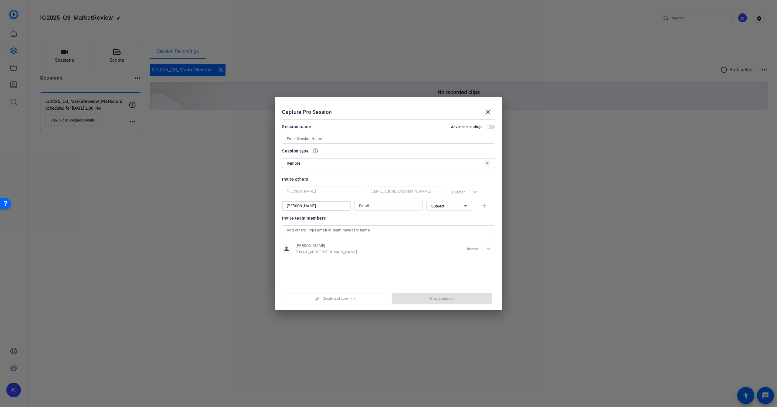
click at [346, 206] on div "Pierre" at bounding box center [316, 206] width 69 height 10
click at [344, 206] on input "Pierre" at bounding box center [316, 205] width 59 height 7
click at [358, 268] on mat-dialog-content "Session name Advanced settings Session type help_outline Remote Invite others J…" at bounding box center [389, 201] width 228 height 168
drag, startPoint x: 334, startPoint y: 156, endPoint x: 499, endPoint y: 230, distance: 179.9
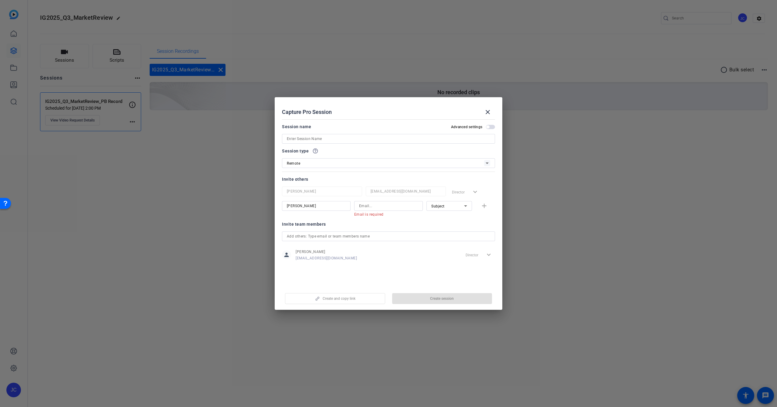
click at [341, 156] on div "Session type help_outline Remote" at bounding box center [388, 157] width 213 height 21
drag, startPoint x: 455, startPoint y: 112, endPoint x: 492, endPoint y: 114, distance: 36.8
click at [471, 113] on div "Capture Pro Session close" at bounding box center [388, 112] width 213 height 15
drag, startPoint x: 487, startPoint y: 112, endPoint x: 366, endPoint y: 124, distance: 121.4
click at [487, 112] on mat-icon "close" at bounding box center [487, 111] width 7 height 7
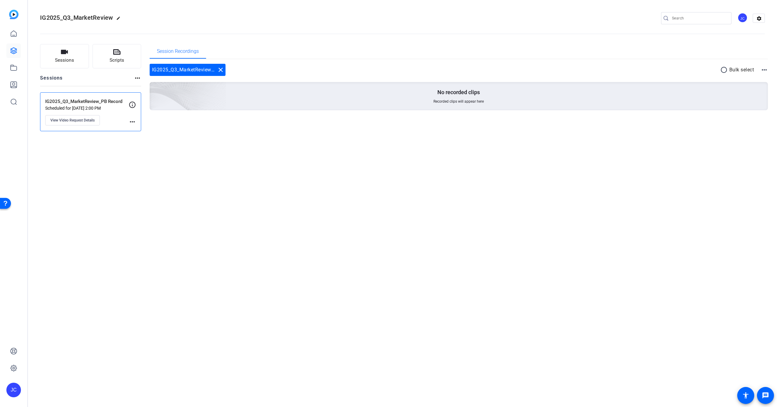
drag, startPoint x: 183, startPoint y: 182, endPoint x: 124, endPoint y: 90, distance: 109.3
click at [182, 178] on div "IG2025_Q3_MarketReview edit JC settings Sessions Scripts Sessions more_horiz IG…" at bounding box center [402, 203] width 749 height 407
click at [134, 122] on mat-icon "more_horiz" at bounding box center [132, 121] width 7 height 7
click at [140, 130] on span "Archive Session" at bounding box center [148, 130] width 28 height 7
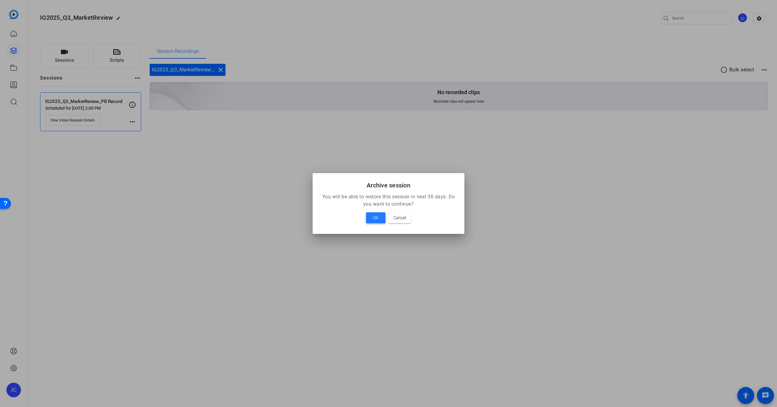
click at [378, 218] on span "OK" at bounding box center [375, 217] width 5 height 7
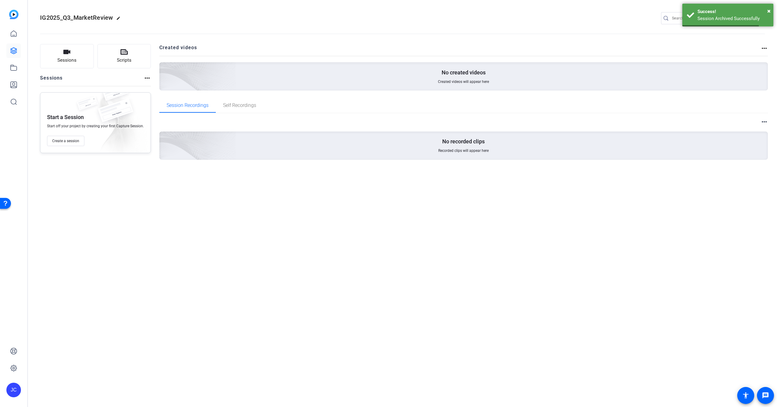
drag, startPoint x: 78, startPoint y: 170, endPoint x: 78, endPoint y: 159, distance: 11.2
click at [78, 170] on div "Sessions Scripts Sessions more_horiz Start a Session Start off your project by …" at bounding box center [95, 111] width 111 height 135
click at [70, 140] on span "Create a session" at bounding box center [65, 140] width 27 height 5
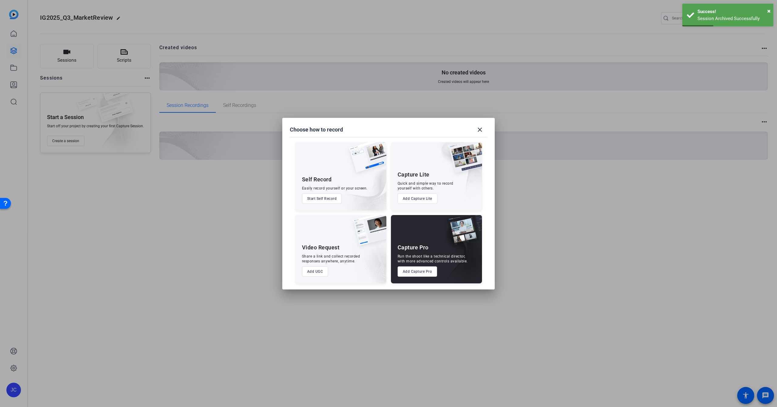
click at [424, 242] on div "Capture Pro Run the shoot like a technical director, with more advanced control…" at bounding box center [436, 249] width 91 height 68
drag, startPoint x: 424, startPoint y: 242, endPoint x: 425, endPoint y: 266, distance: 24.3
click at [425, 243] on div "Capture Pro Run the shoot like a technical director, with more advanced control…" at bounding box center [436, 249] width 91 height 68
click at [423, 272] on button "Add Capture Pro" at bounding box center [418, 271] width 40 height 10
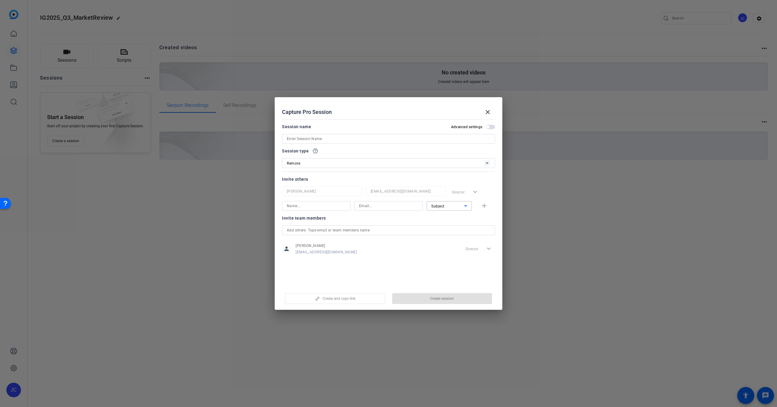
click at [465, 206] on icon at bounding box center [465, 205] width 7 height 7
click at [448, 226] on mat-option "Watcher" at bounding box center [450, 228] width 46 height 10
type input "Howard Quinn"
paste input "Howard.Quinn@ig.ca"
type input "Howard.Quinn@ig.ca"
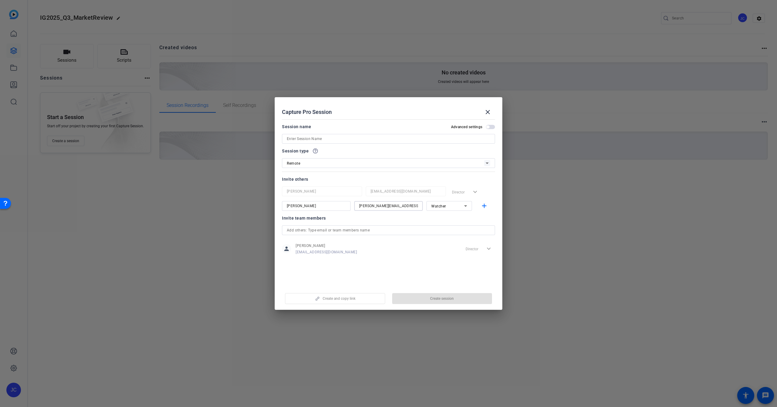
click at [370, 220] on div "Invite team members" at bounding box center [388, 217] width 213 height 7
drag, startPoint x: 395, startPoint y: 285, endPoint x: 382, endPoint y: 268, distance: 21.2
click at [395, 285] on mat-dialog-content "Session name Advanced settings Session type help_outline Remote Invite others J…" at bounding box center [389, 201] width 228 height 168
click at [484, 206] on mat-icon "add" at bounding box center [485, 206] width 8 height 8
click at [330, 221] on input at bounding box center [316, 220] width 59 height 7
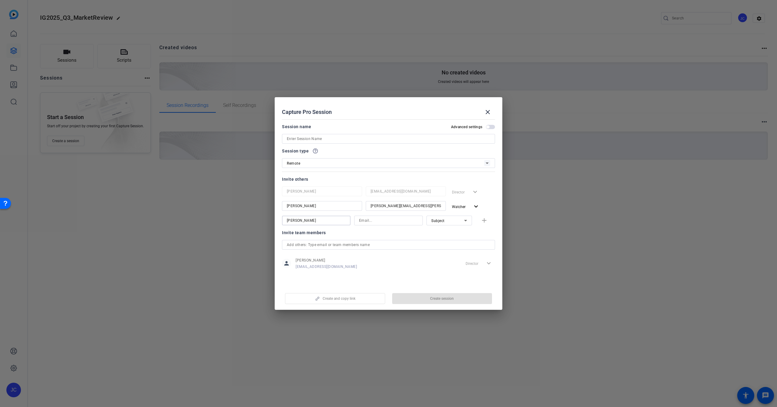
type input "Pierre-Benoit"
click at [368, 220] on input at bounding box center [388, 220] width 59 height 7
paste input "pierre-benoit.gauthier@ig.ca"
type input "pierre-benoit.gauthier@ig.ca"
drag, startPoint x: 390, startPoint y: 269, endPoint x: 427, endPoint y: 296, distance: 45.8
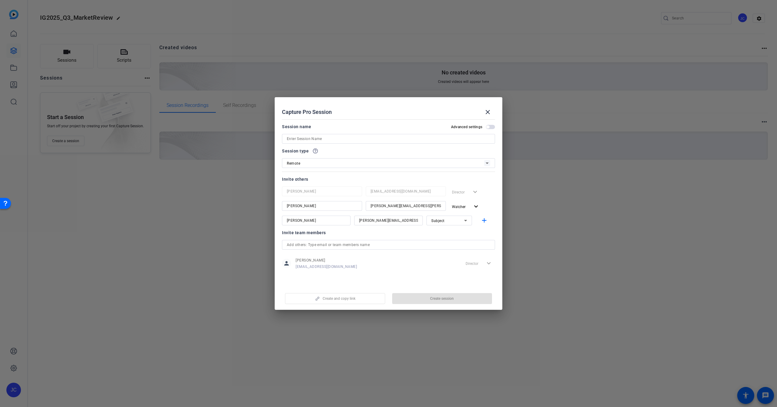
click at [390, 269] on div "person Jason Casarin jcasarin@igmfinancial.com Director expand_more" at bounding box center [388, 263] width 213 height 15
drag, startPoint x: 419, startPoint y: 271, endPoint x: 420, endPoint y: 247, distance: 24.3
click at [419, 271] on div "Invite team members person Jason Casarin jcasarin@igmfinancial.com Director exp…" at bounding box center [388, 253] width 213 height 48
click at [387, 268] on div "person Jason Casarin jcasarin@igmfinancial.com Director expand_more" at bounding box center [388, 263] width 213 height 15
type input "IG2025_Q3_MarketReview_PBRecording"
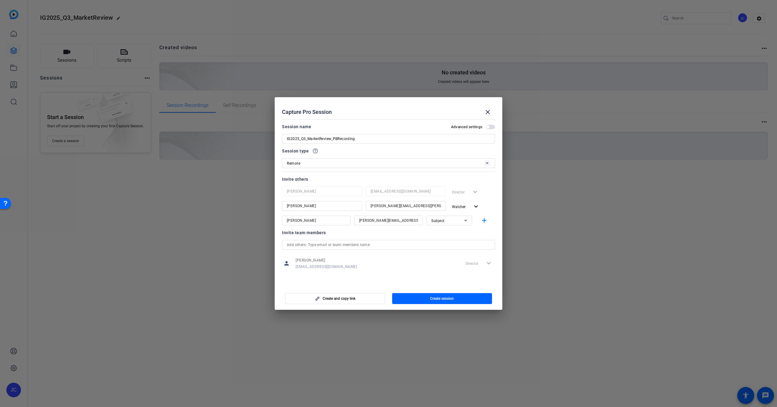
click at [352, 177] on div "Invite others" at bounding box center [388, 178] width 213 height 7
click at [442, 298] on span "Create session" at bounding box center [442, 298] width 24 height 5
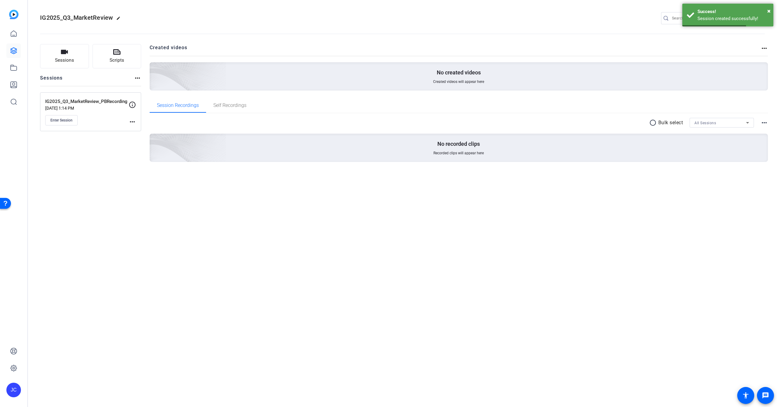
drag, startPoint x: 212, startPoint y: 224, endPoint x: 88, endPoint y: 142, distance: 147.9
click at [210, 223] on div "IG2025_Q3_MarketReview edit JC settings Sessions Scripts Sessions more_horiz IG…" at bounding box center [402, 203] width 749 height 407
click at [265, 242] on div "IG2025_Q3_MarketReview edit JC settings Sessions Scripts Sessions more_horiz IG…" at bounding box center [402, 203] width 749 height 407
click at [768, 10] on span "×" at bounding box center [768, 10] width 3 height 7
drag, startPoint x: 64, startPoint y: 118, endPoint x: 64, endPoint y: 110, distance: 8.5
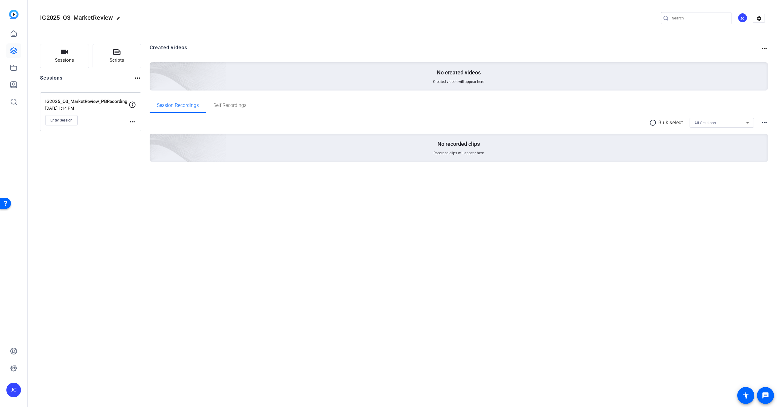
click at [64, 118] on span "Enter Session" at bounding box center [61, 120] width 22 height 5
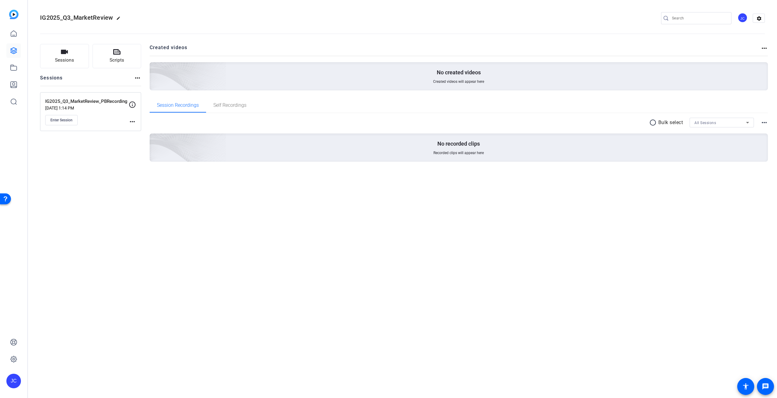
click at [255, 20] on div "IG2025_Q3_MarketReview edit JC settings" at bounding box center [402, 18] width 725 height 9
click at [444, 262] on div "IG2025_Q3_MarketReview edit JC settings Sessions Scripts Sessions more_horiz IG…" at bounding box center [402, 199] width 749 height 398
click at [303, 247] on div "IG2025_Q3_MarketReview edit JC settings Sessions Scripts Sessions more_horiz IG…" at bounding box center [402, 199] width 749 height 398
click at [60, 121] on span "Enter Session" at bounding box center [61, 120] width 22 height 5
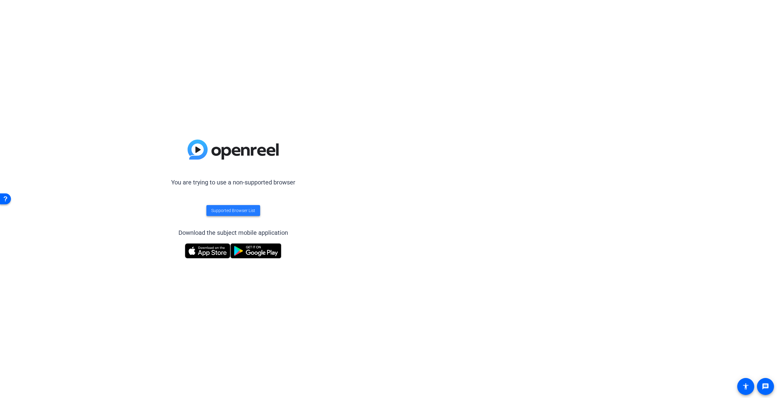
click at [239, 213] on span "Supported Browser List" at bounding box center [233, 211] width 44 height 6
click at [435, 247] on div "You are trying to use a non-supported browser Supported Browser List Download t…" at bounding box center [233, 199] width 466 height 398
